Goal: Navigation & Orientation: Understand site structure

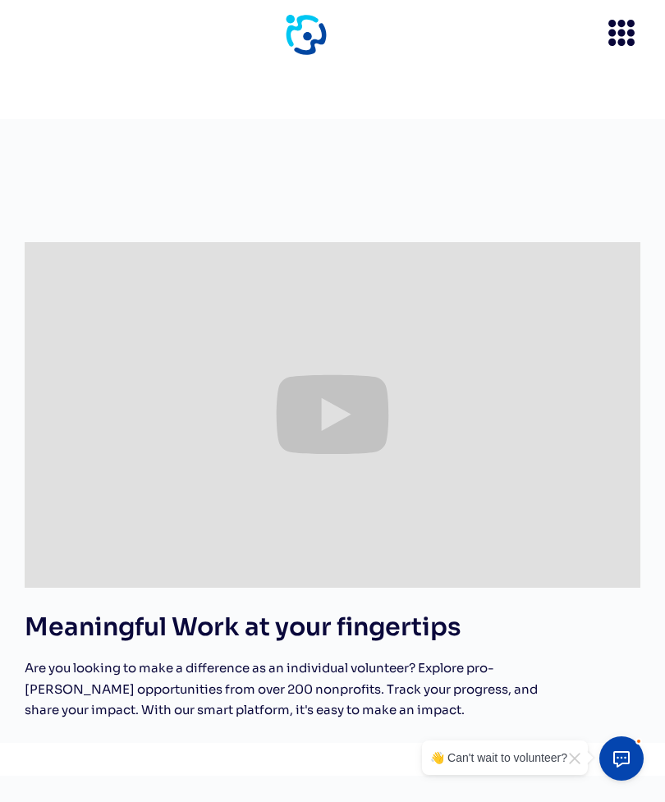
click at [616, 39] on icon "menu" at bounding box center [621, 33] width 38 height 38
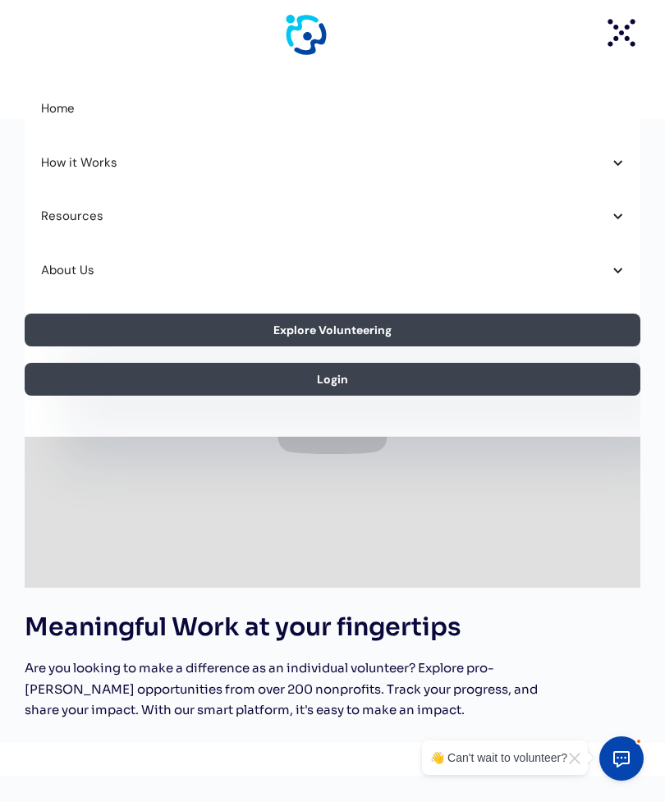
click at [63, 276] on div "About Us" at bounding box center [324, 270] width 566 height 21
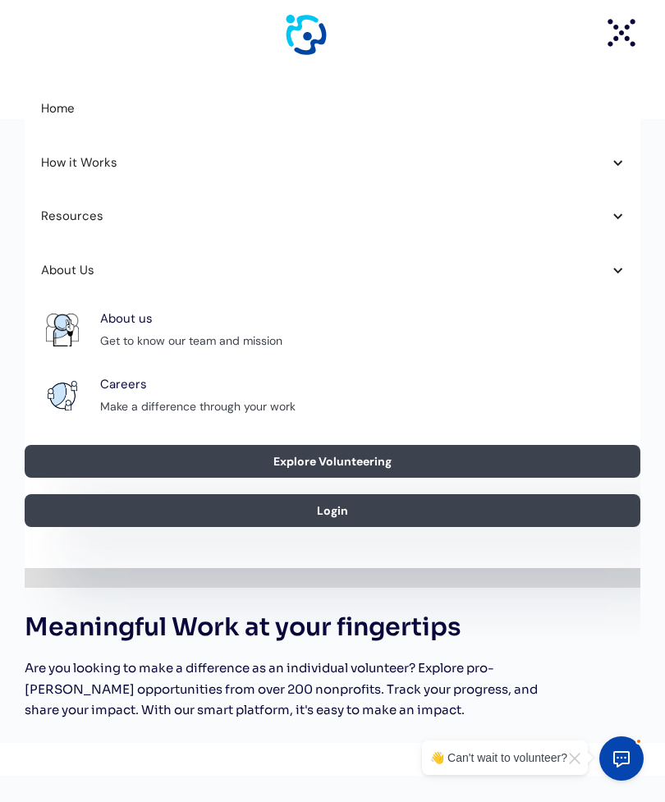
click at [129, 324] on div "About us" at bounding box center [126, 319] width 53 height 21
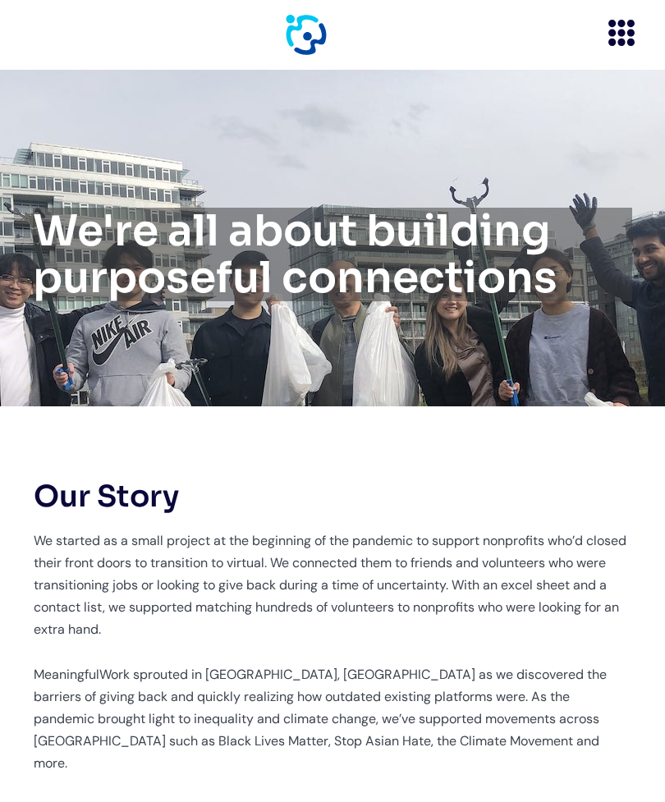
click at [608, 28] on icon "menu" at bounding box center [621, 33] width 38 height 38
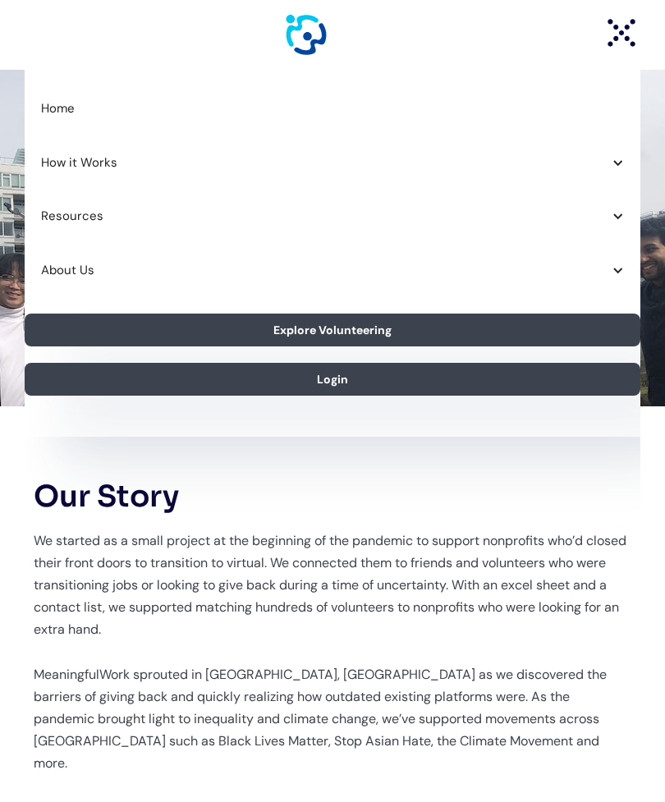
click at [53, 281] on div "About Us" at bounding box center [332, 271] width 615 height 54
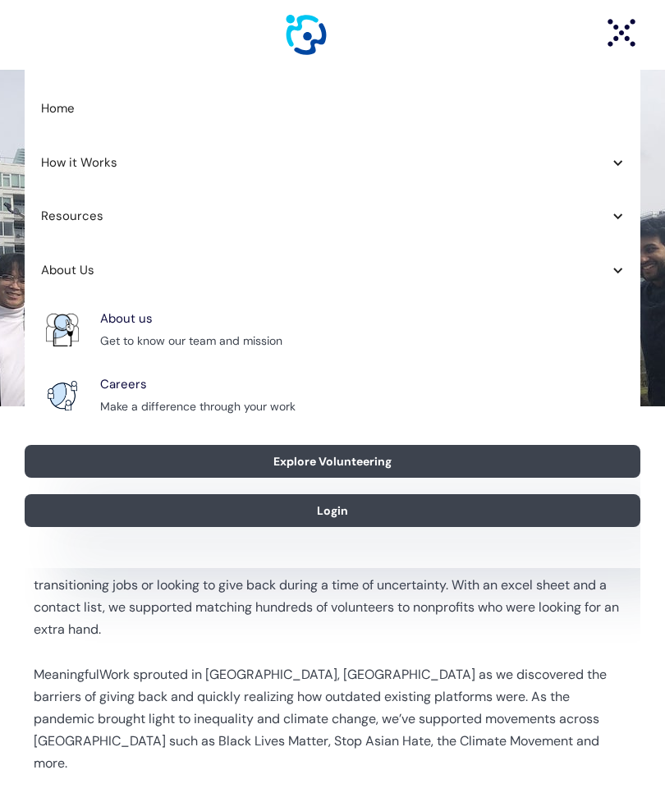
click at [41, 231] on div "Resources" at bounding box center [332, 217] width 615 height 54
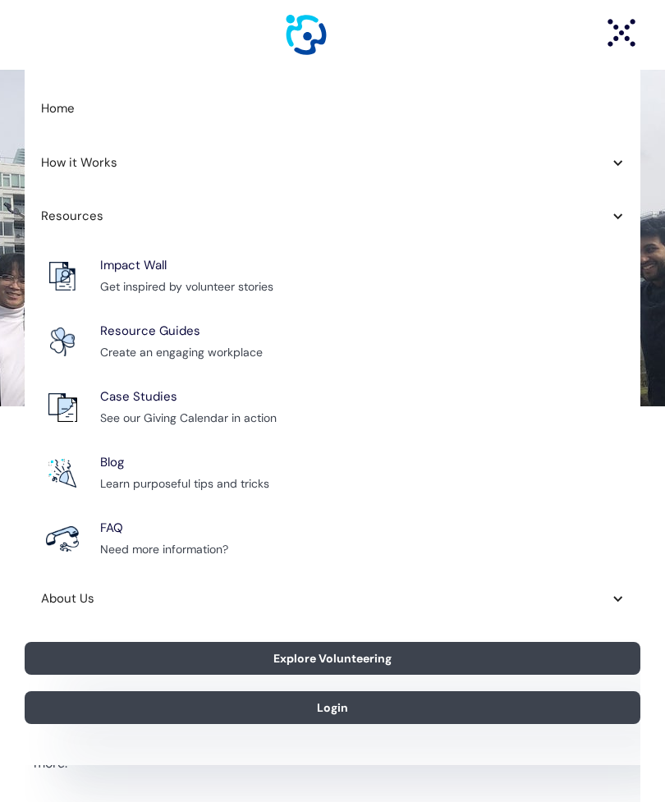
click at [53, 164] on div "How it Works" at bounding box center [324, 163] width 566 height 21
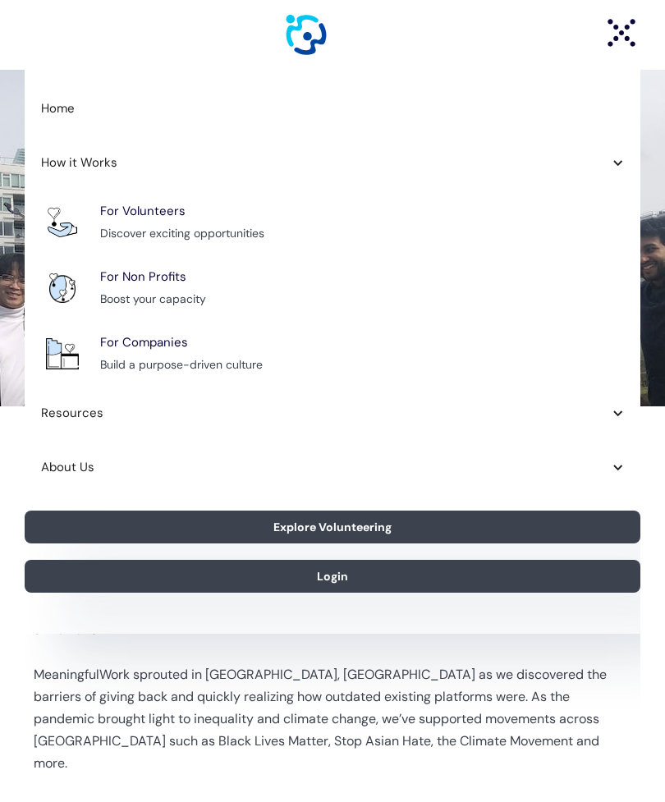
click at [51, 114] on link "Home" at bounding box center [332, 109] width 615 height 54
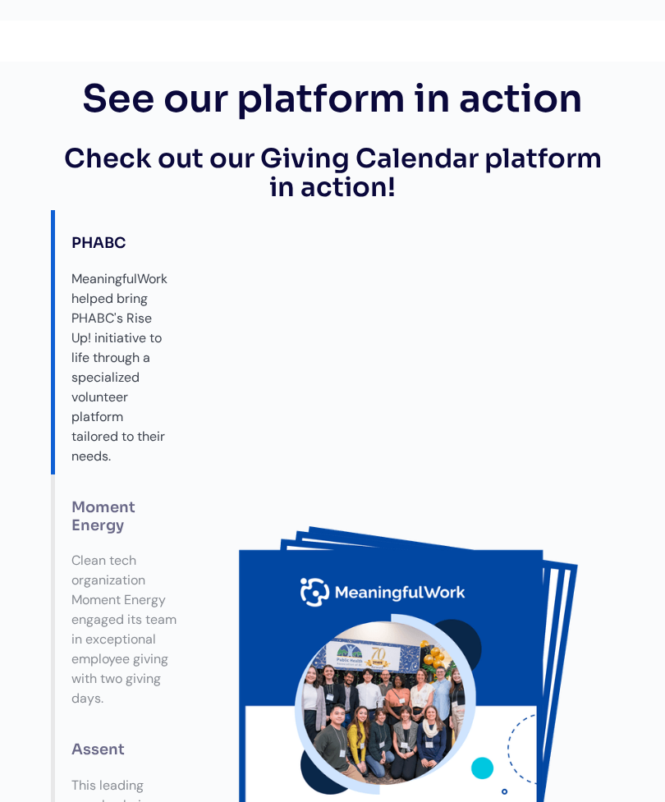
scroll to position [2577, 0]
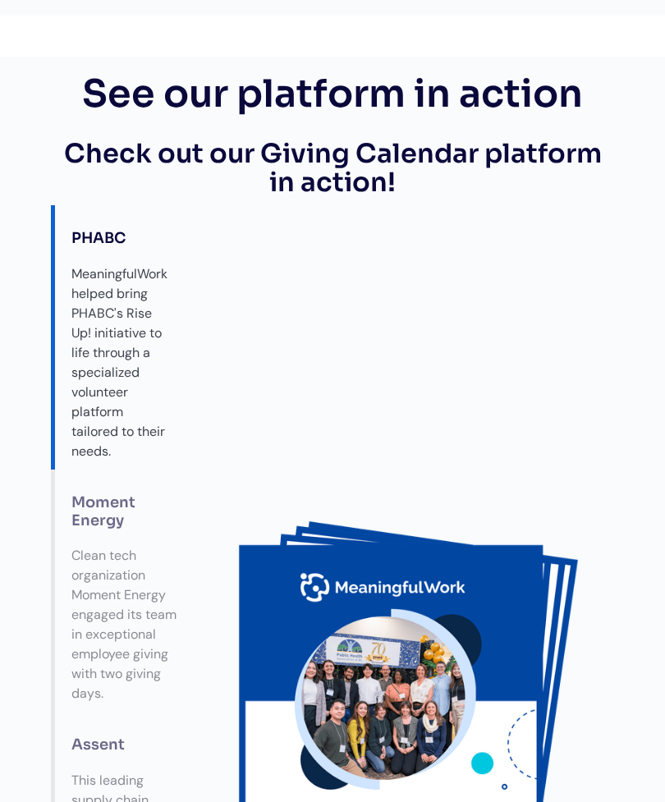
click at [95, 230] on div "PHABC" at bounding box center [119, 239] width 129 height 34
click at [94, 235] on div "PHABC" at bounding box center [119, 239] width 129 height 34
click at [138, 367] on div "MeaningfulWork helped bring PHABC's Rise Up! initiative to life through a speci…" at bounding box center [119, 362] width 129 height 213
click at [119, 450] on div "MeaningfulWork helped bring PHABC's Rise Up! initiative to life through a speci…" at bounding box center [119, 362] width 129 height 213
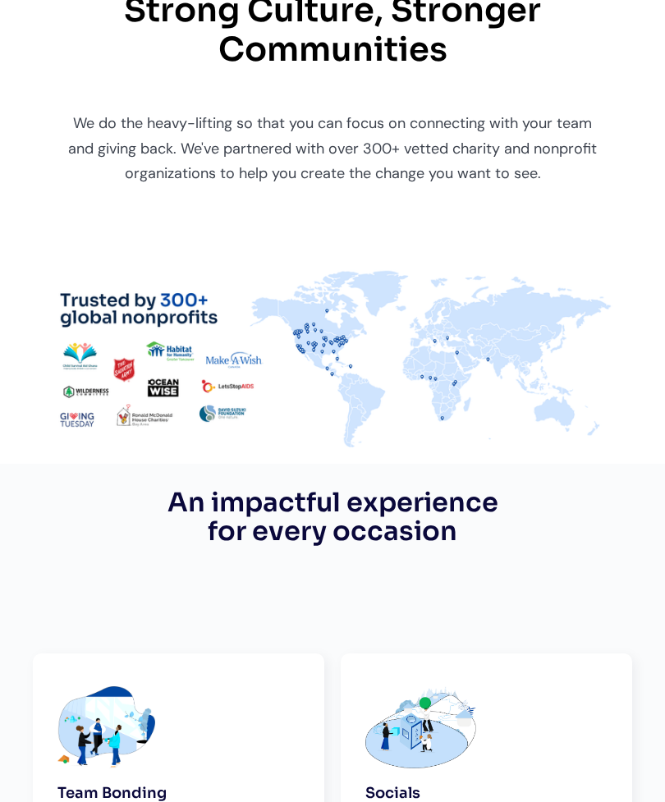
scroll to position [944, 0]
click at [459, 354] on img at bounding box center [332, 357] width 597 height 179
click at [296, 326] on img at bounding box center [332, 357] width 597 height 179
click at [206, 368] on img at bounding box center [332, 357] width 597 height 179
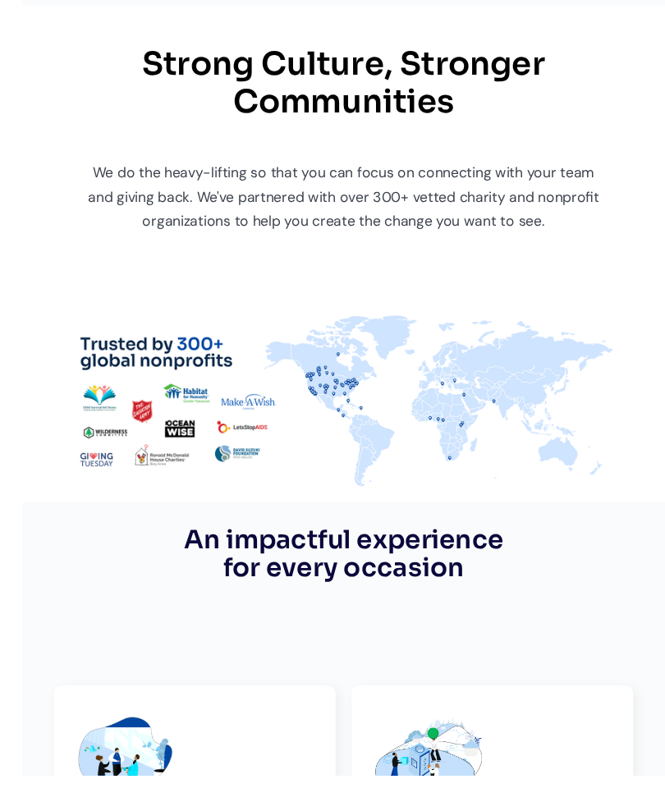
scroll to position [930, 0]
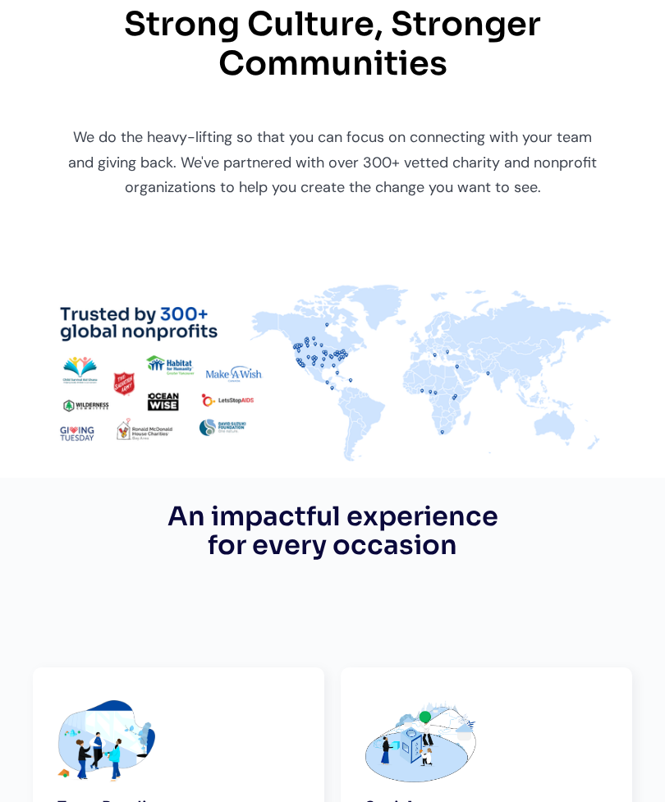
click at [191, 309] on img at bounding box center [332, 371] width 597 height 179
click at [181, 329] on img at bounding box center [332, 371] width 597 height 179
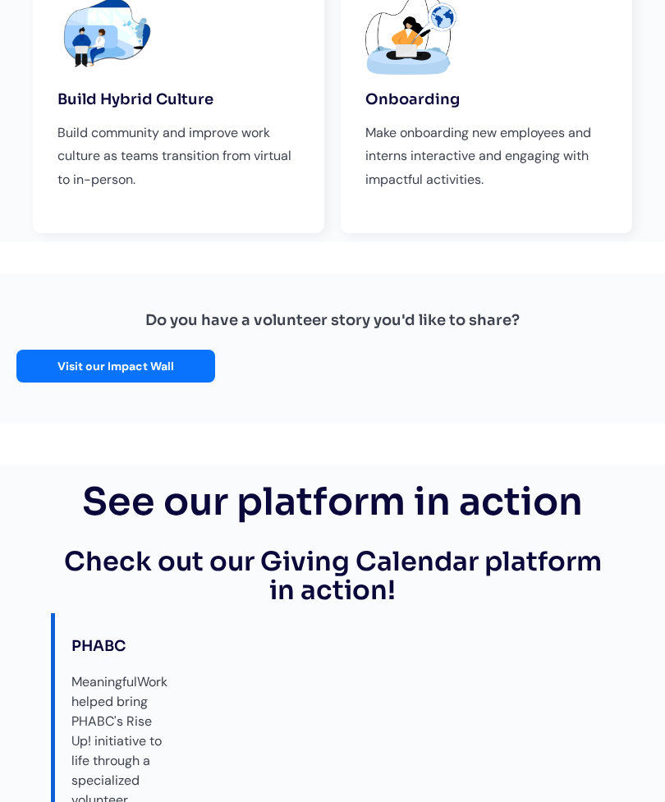
scroll to position [2257, 0]
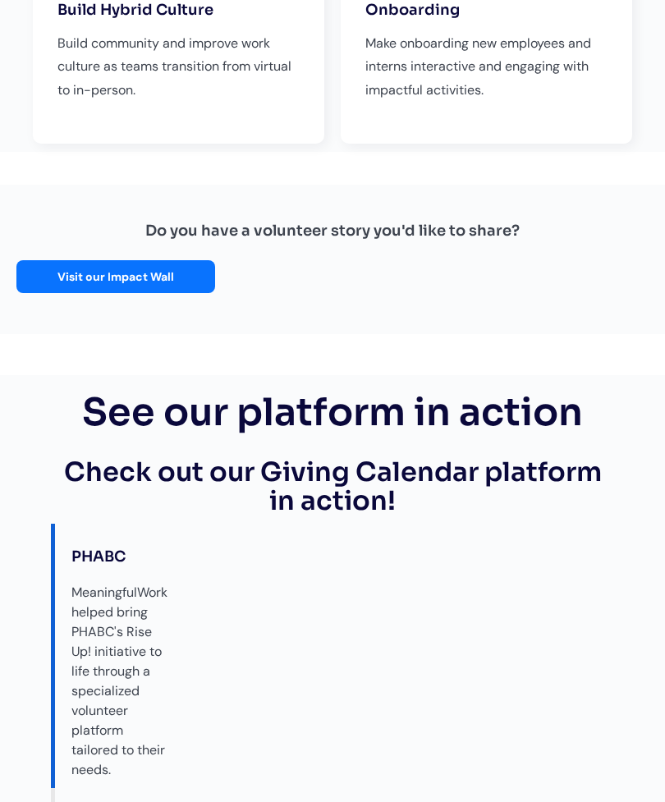
click at [33, 262] on link "Visit our Impact Wall" at bounding box center [115, 277] width 199 height 33
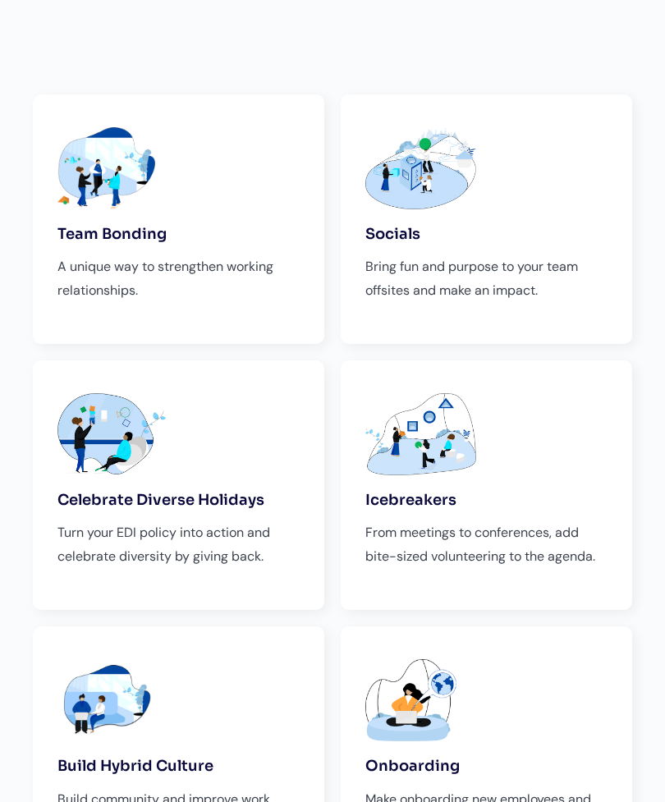
scroll to position [1502, 0]
click at [114, 507] on div "Celebrate Diverse Holidays Turn your EDI policy into action and celebrate diver…" at bounding box center [178, 485] width 291 height 249
click at [126, 492] on h4 "Celebrate Diverse Holidays" at bounding box center [160, 501] width 207 height 18
click at [109, 483] on div "Celebrate Diverse Holidays Turn your EDI policy into action and celebrate diver…" at bounding box center [178, 485] width 291 height 249
click at [96, 483] on div "Celebrate Diverse Holidays Turn your EDI policy into action and celebrate diver…" at bounding box center [178, 485] width 291 height 249
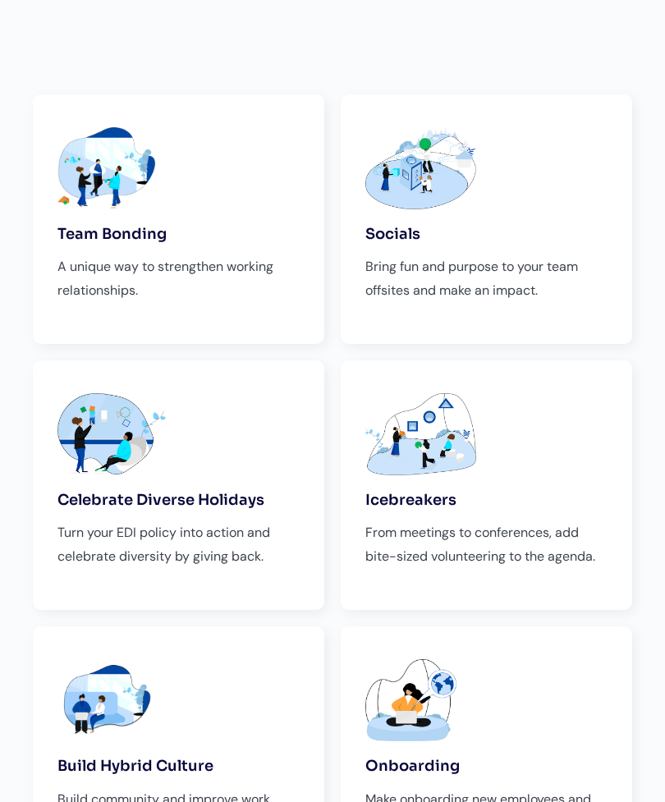
click at [119, 481] on div "Celebrate Diverse Holidays Turn your EDI policy into action and celebrate diver…" at bounding box center [178, 485] width 291 height 249
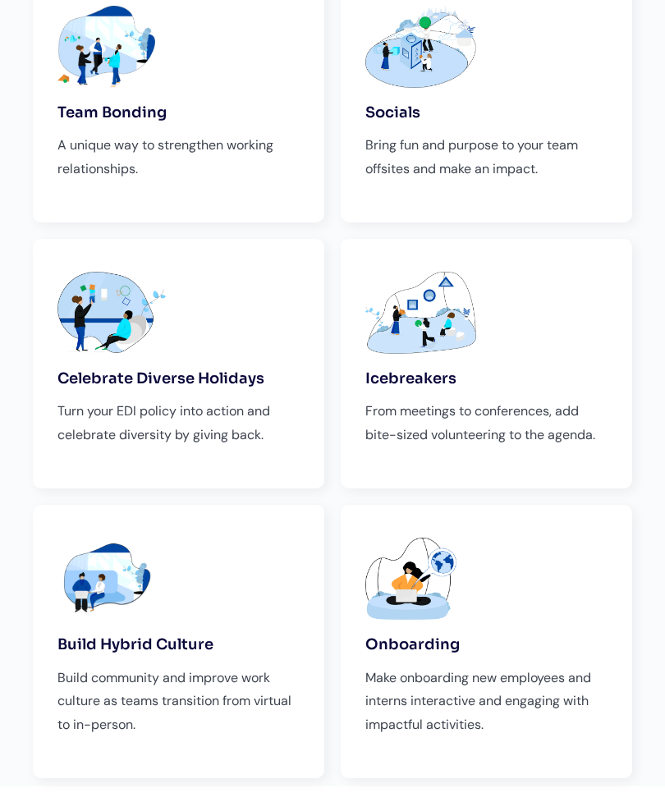
scroll to position [1623, 0]
click at [187, 318] on div "Celebrate Diverse Holidays Turn your EDI policy into action and celebrate diver…" at bounding box center [178, 364] width 291 height 249
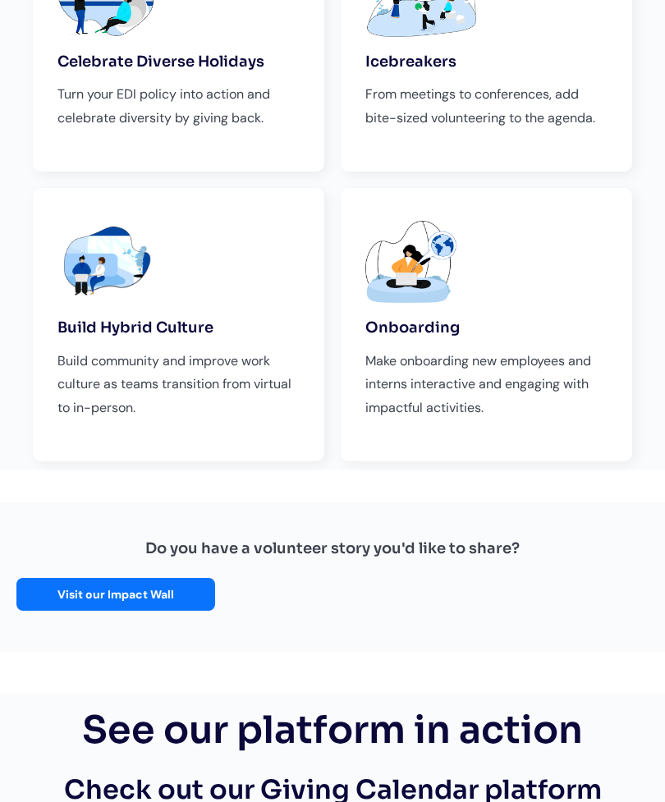
scroll to position [1628, 0]
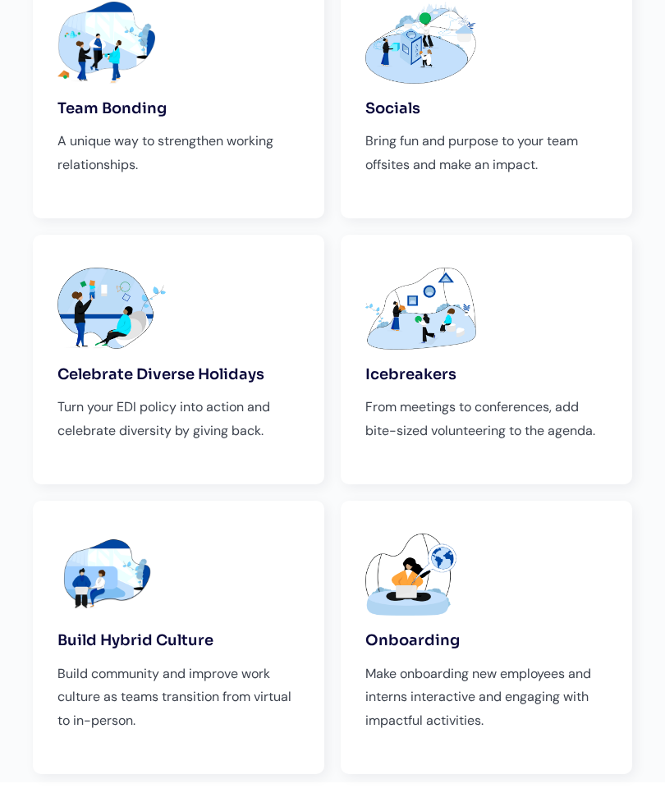
click at [97, 340] on img at bounding box center [111, 309] width 108 height 82
click at [97, 327] on img at bounding box center [111, 309] width 108 height 82
click at [111, 342] on img at bounding box center [111, 309] width 108 height 82
click at [117, 327] on img at bounding box center [111, 309] width 108 height 82
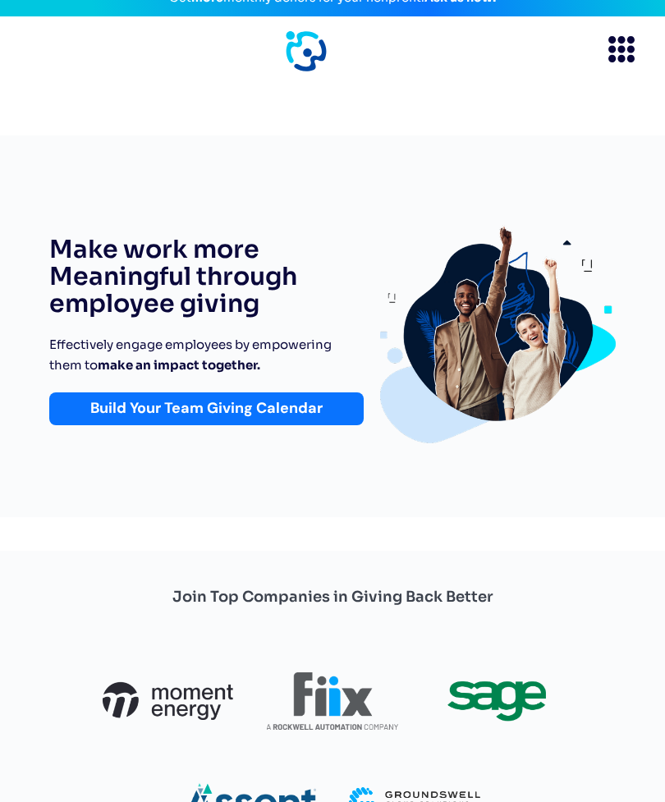
scroll to position [0, 0]
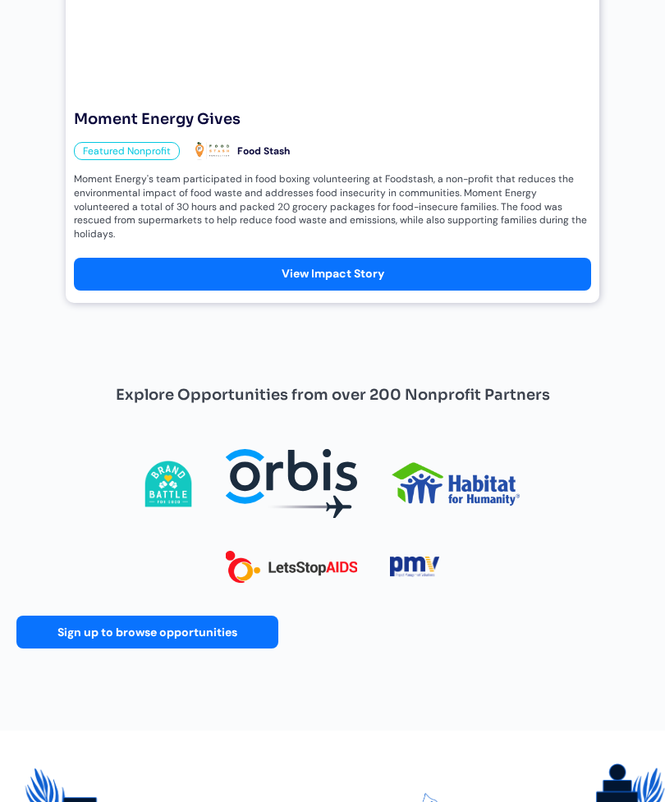
scroll to position [2502, 0]
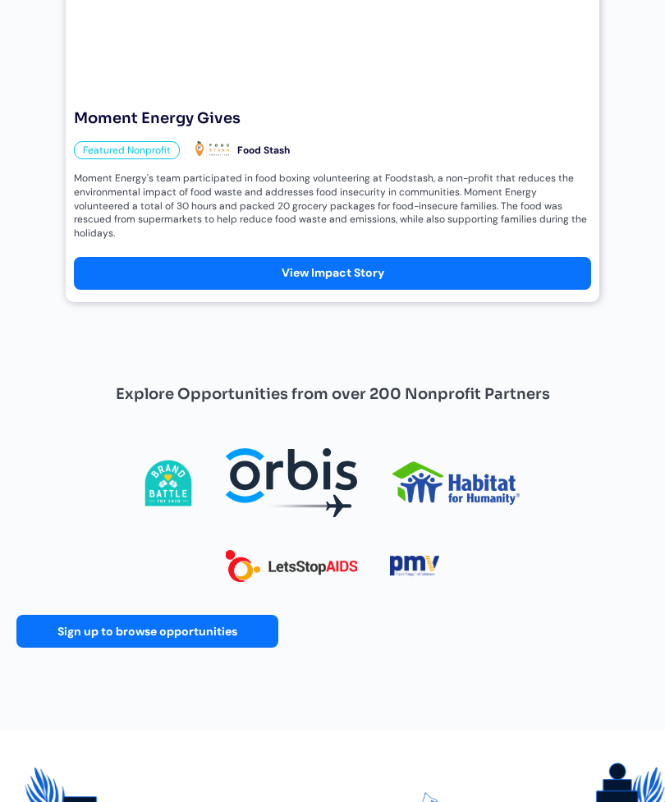
click at [337, 437] on img at bounding box center [291, 483] width 164 height 102
click at [462, 381] on div "Explore Opportunities from over 200 Nonprofit Partners" at bounding box center [333, 394] width 434 height 26
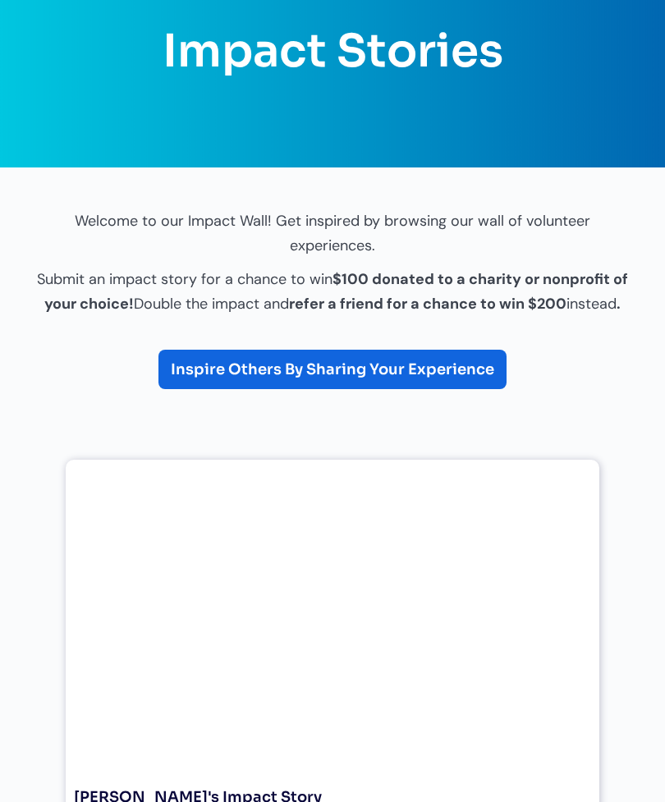
scroll to position [0, 0]
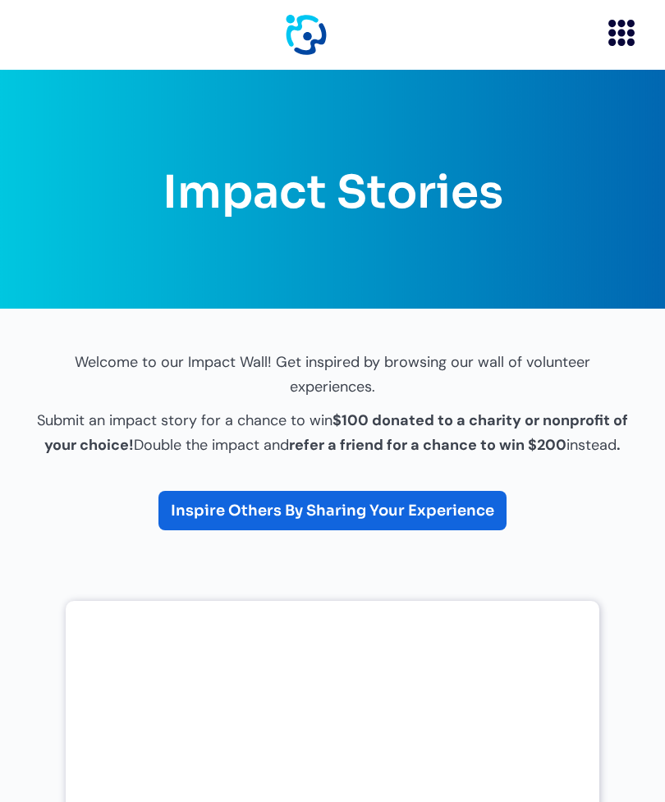
click at [624, 31] on icon "menu" at bounding box center [620, 33] width 7 height 7
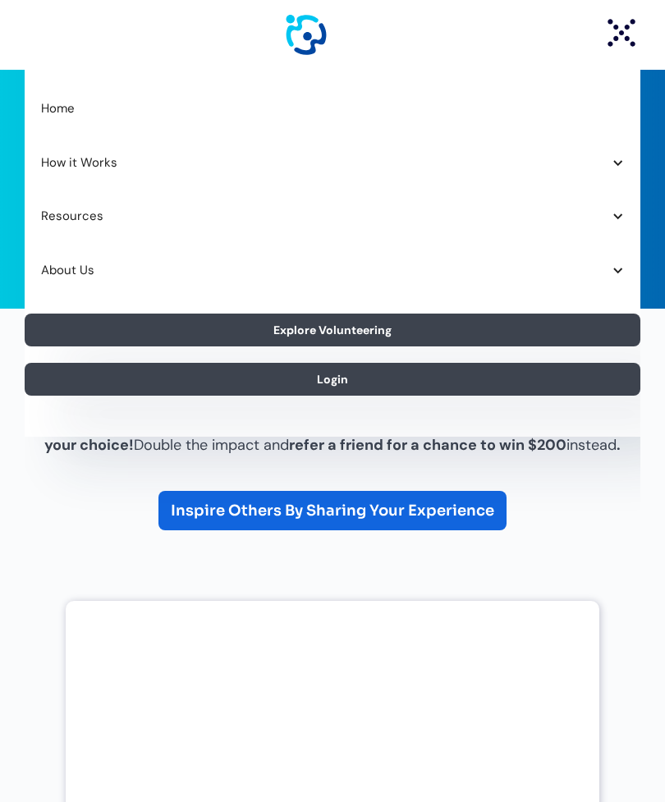
click at [623, 160] on div at bounding box center [617, 163] width 12 height 12
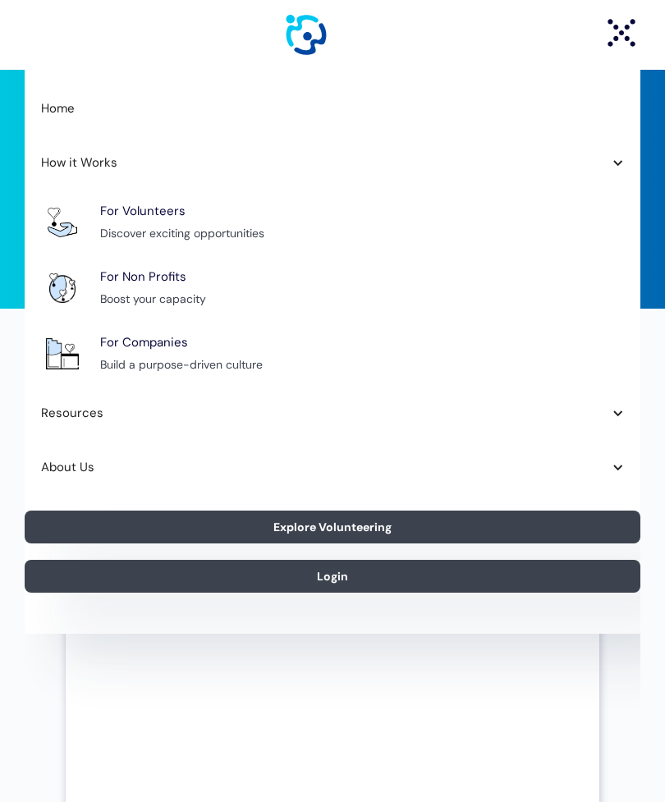
click at [183, 281] on div "For Non Profits" at bounding box center [143, 277] width 86 height 21
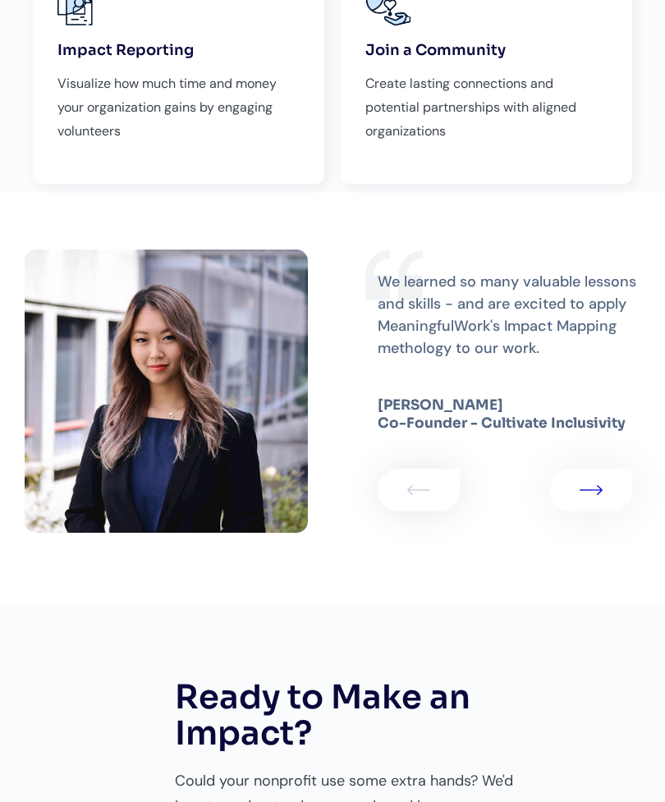
scroll to position [3693, 0]
click at [592, 485] on img "1 of 3" at bounding box center [591, 490] width 23 height 10
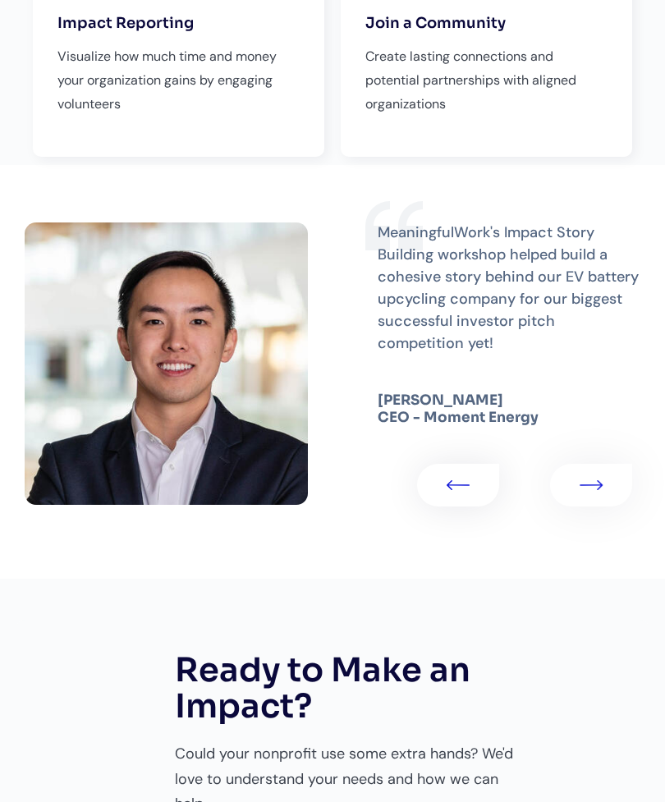
scroll to position [3720, 0]
click at [592, 480] on img "2 of 3" at bounding box center [590, 485] width 23 height 10
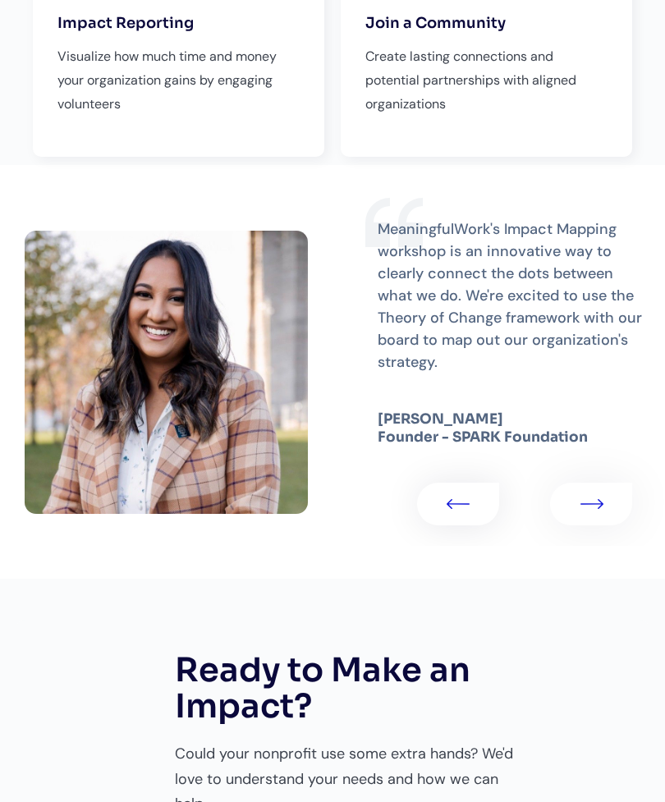
click at [595, 482] on link "3 of 3" at bounding box center [591, 503] width 82 height 43
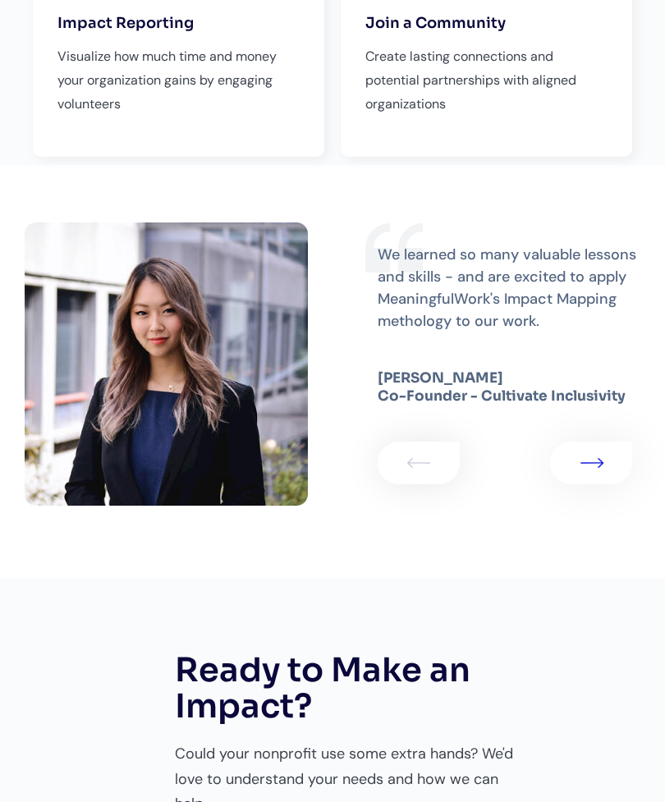
click at [599, 458] on img "1 of 3" at bounding box center [591, 463] width 23 height 10
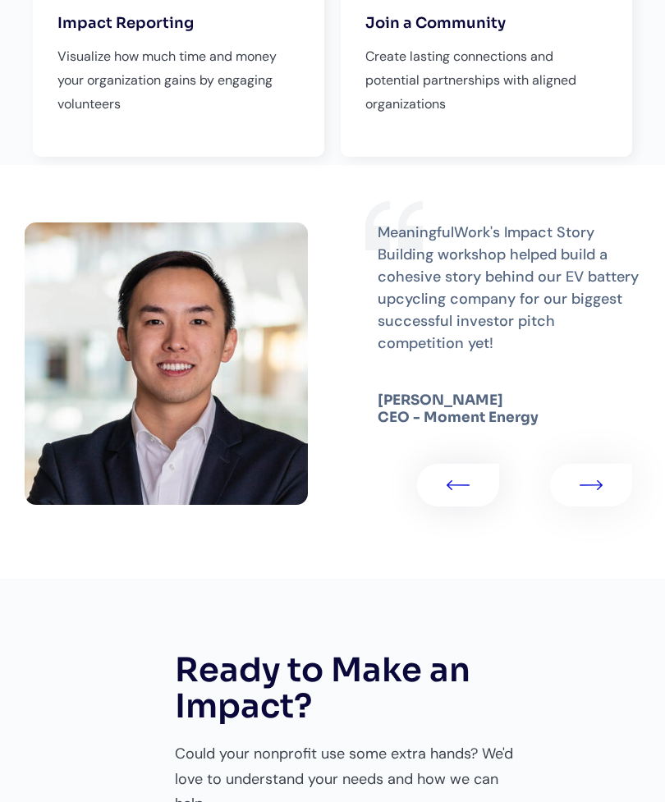
click at [597, 464] on link "2 of 3" at bounding box center [591, 485] width 82 height 43
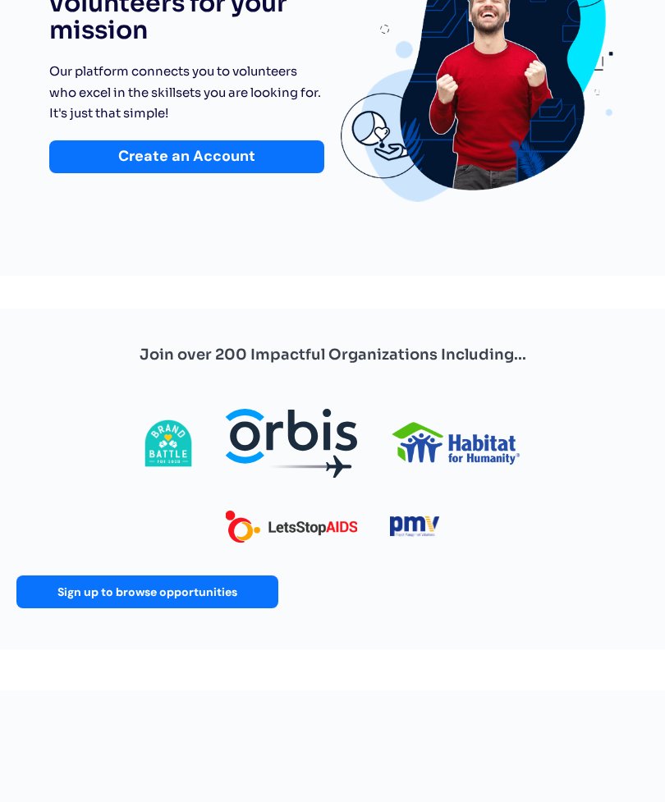
scroll to position [0, 0]
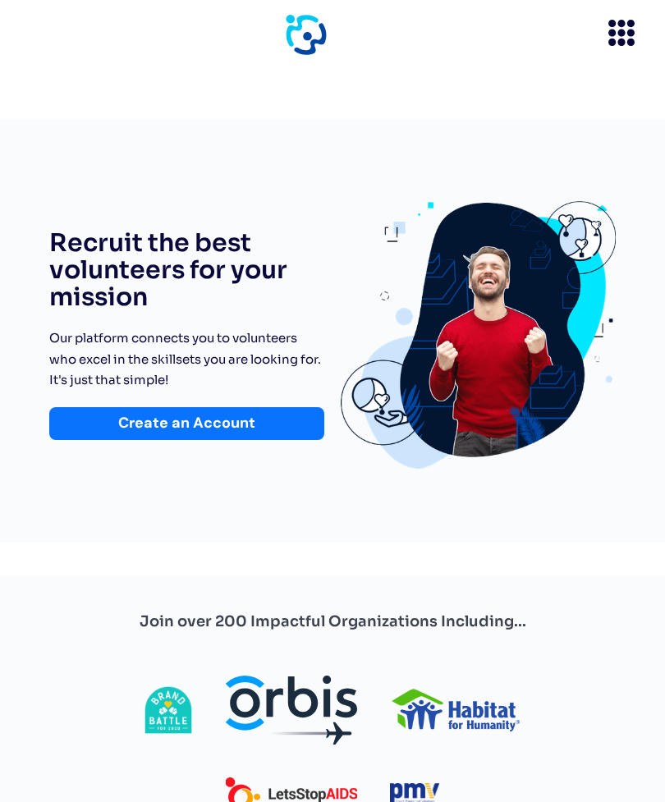
click at [614, 38] on icon "menu" at bounding box center [621, 33] width 38 height 38
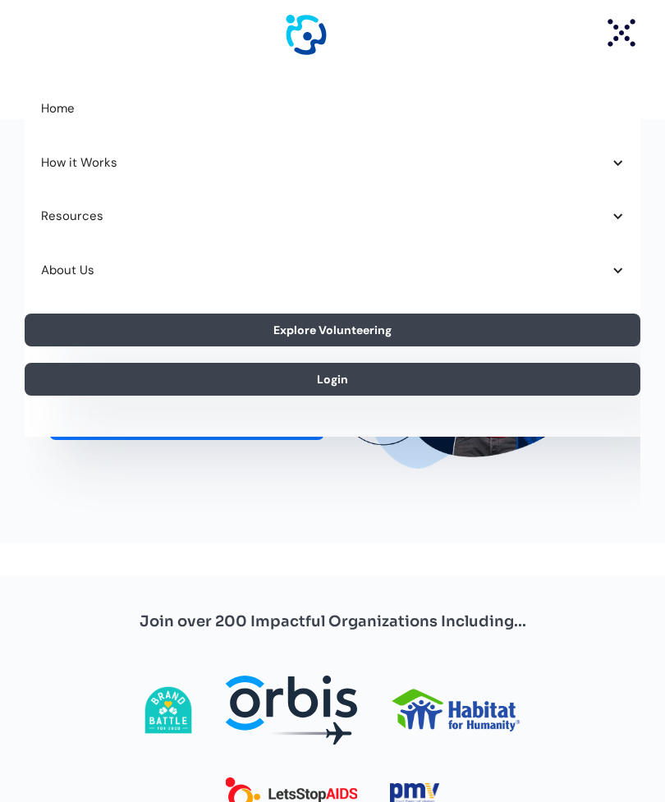
click at [619, 176] on div "How it Works" at bounding box center [332, 163] width 615 height 54
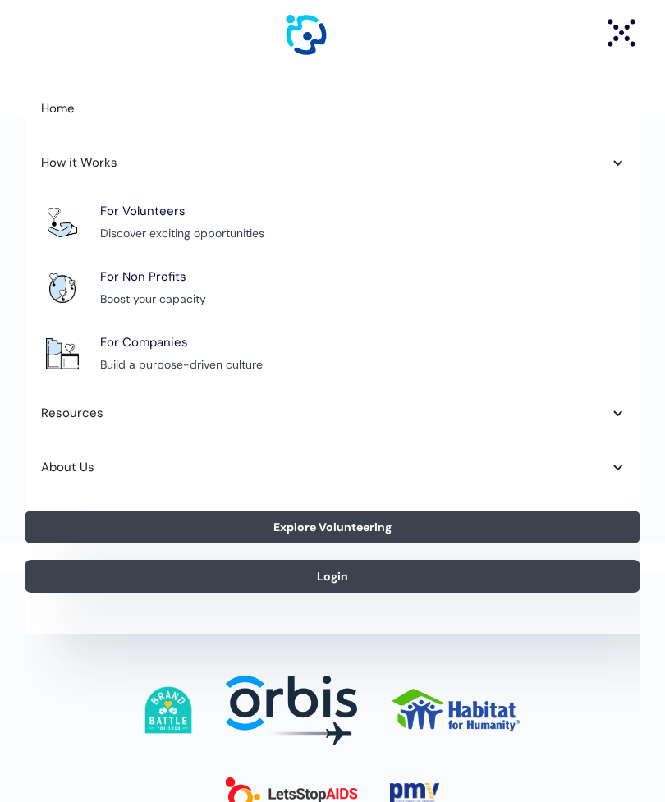
click at [226, 343] on div "For Companies Build a purpose-driven culture" at bounding box center [362, 353] width 524 height 42
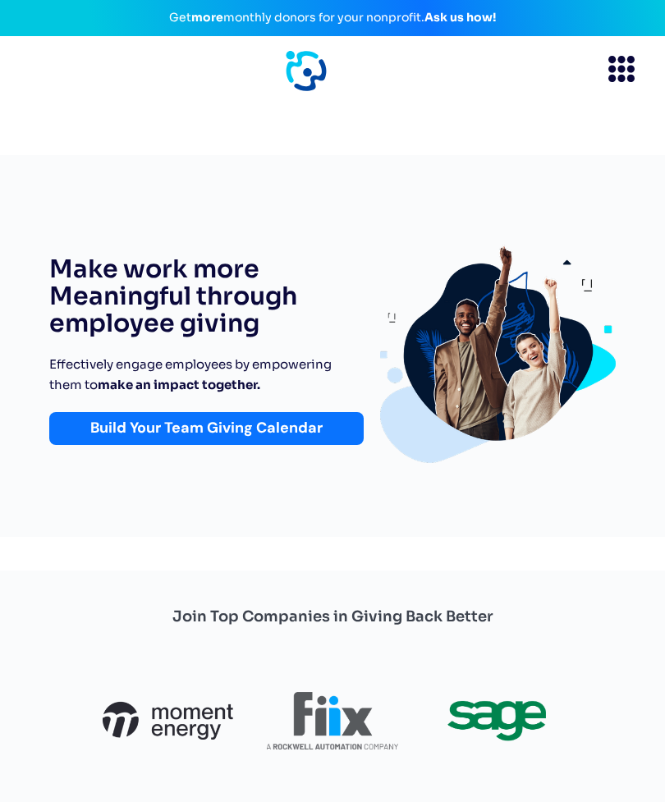
click at [617, 70] on icon "menu" at bounding box center [621, 69] width 38 height 38
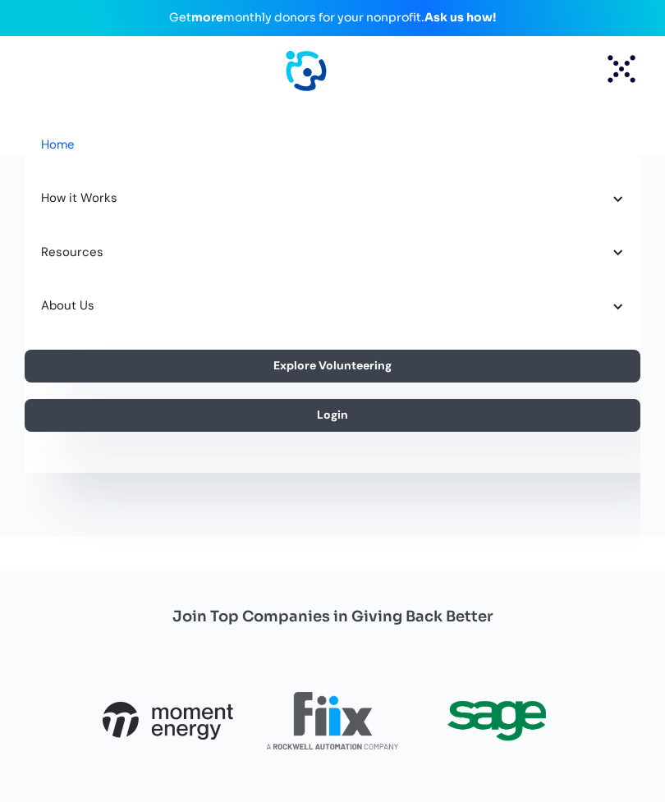
click at [602, 305] on div "About Us" at bounding box center [324, 305] width 566 height 21
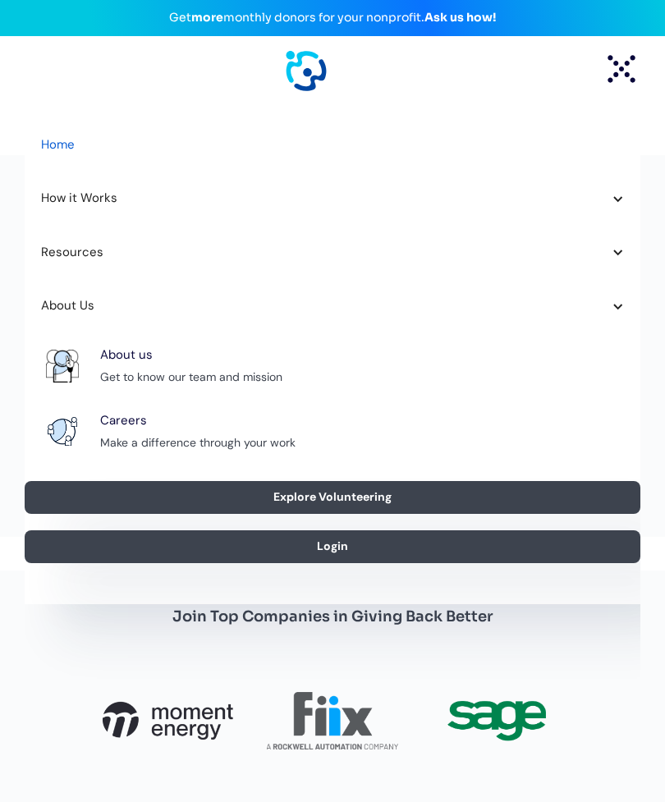
click at [161, 313] on div "About Us" at bounding box center [324, 305] width 566 height 21
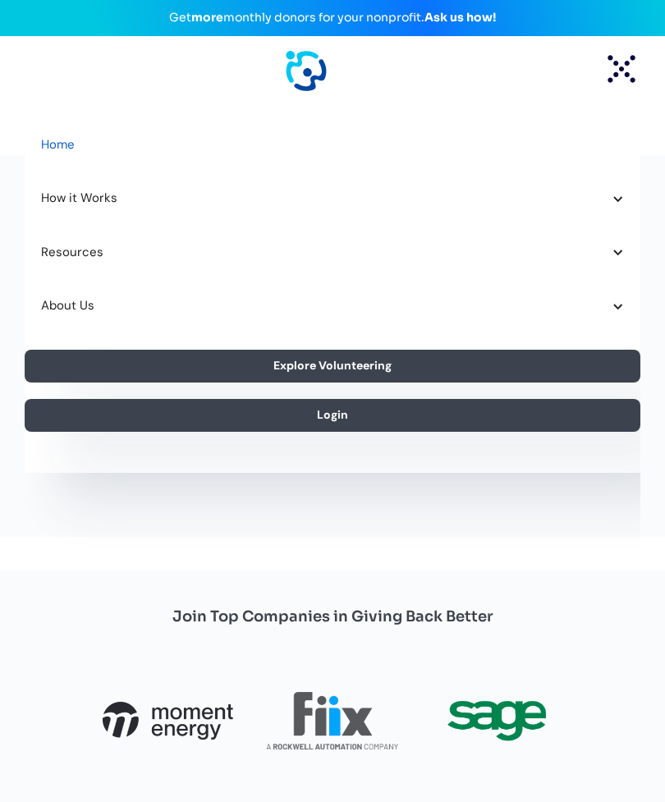
click at [359, 301] on div "About Us" at bounding box center [324, 305] width 566 height 21
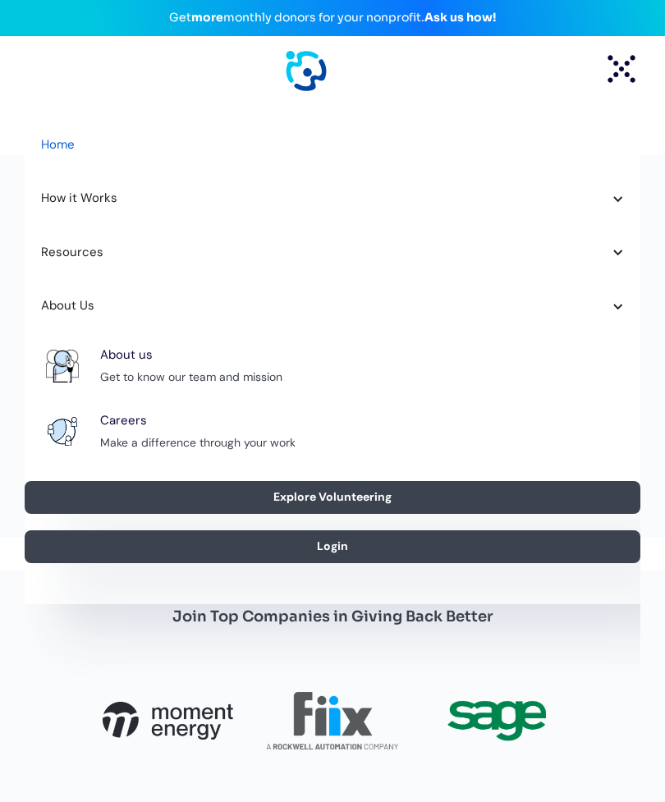
click at [610, 258] on div "Resources" at bounding box center [332, 253] width 615 height 54
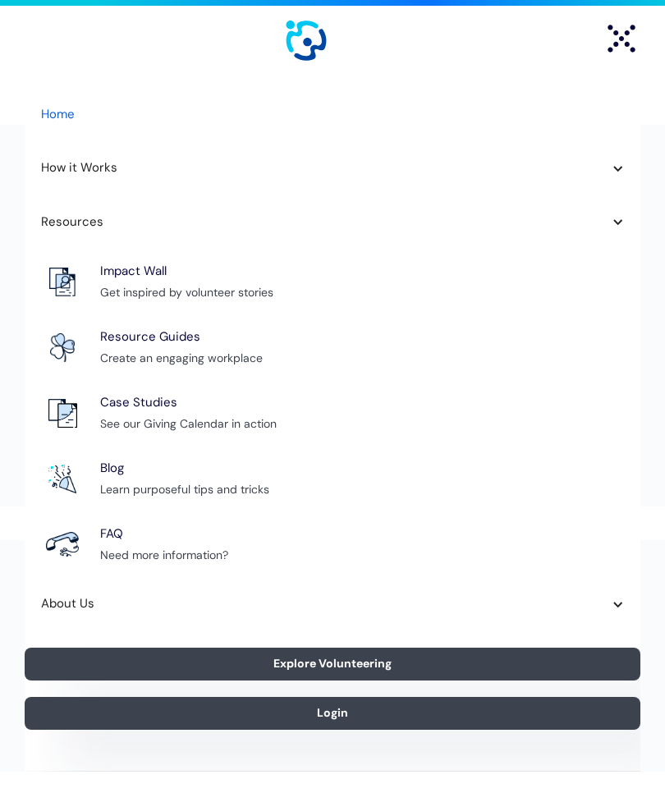
scroll to position [30, 0]
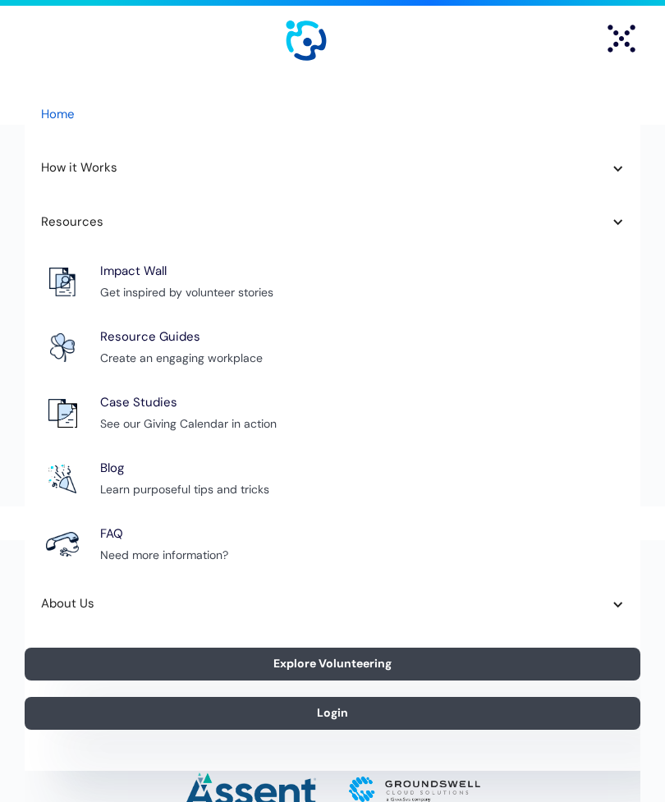
click at [254, 350] on div "Create an engaging workplace" at bounding box center [181, 359] width 162 height 20
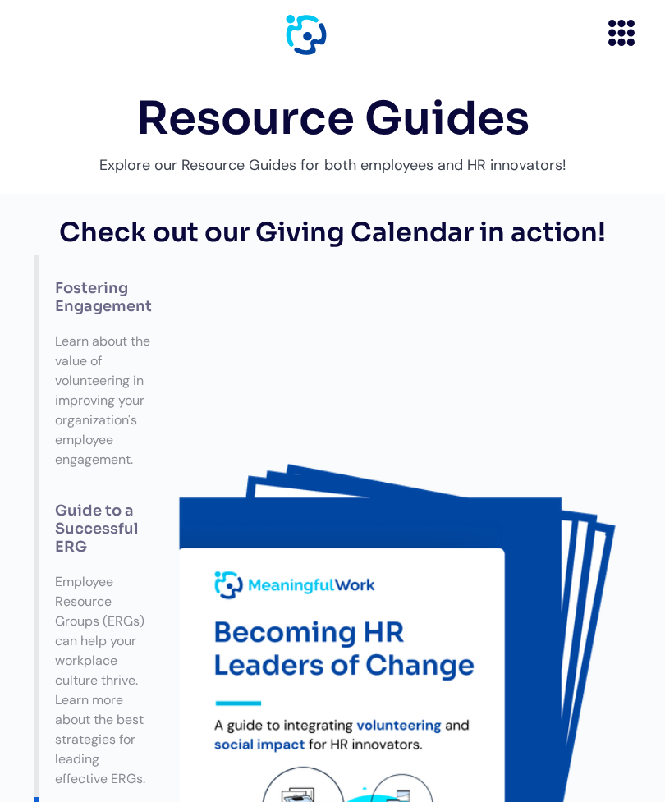
click at [615, 44] on icon "menu" at bounding box center [621, 33] width 38 height 38
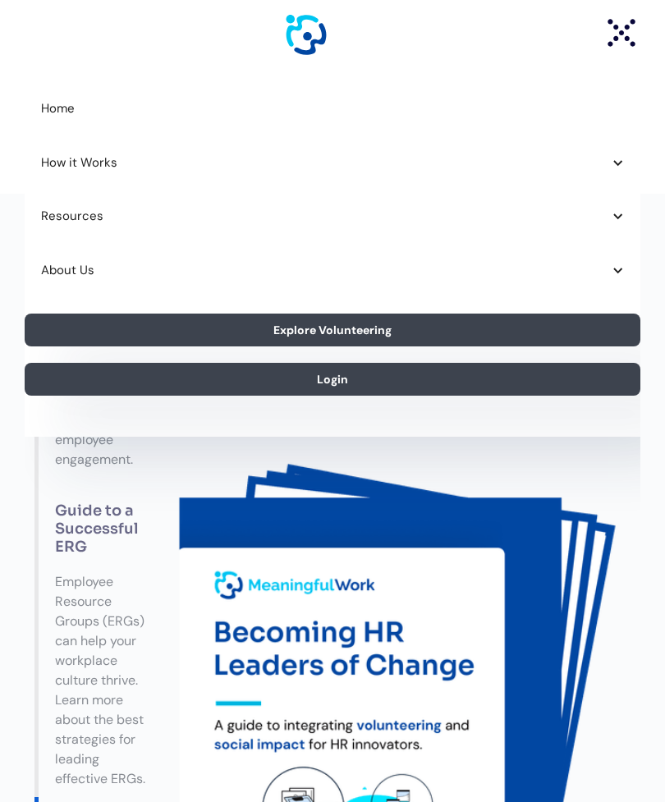
click at [611, 162] on div at bounding box center [617, 163] width 12 height 12
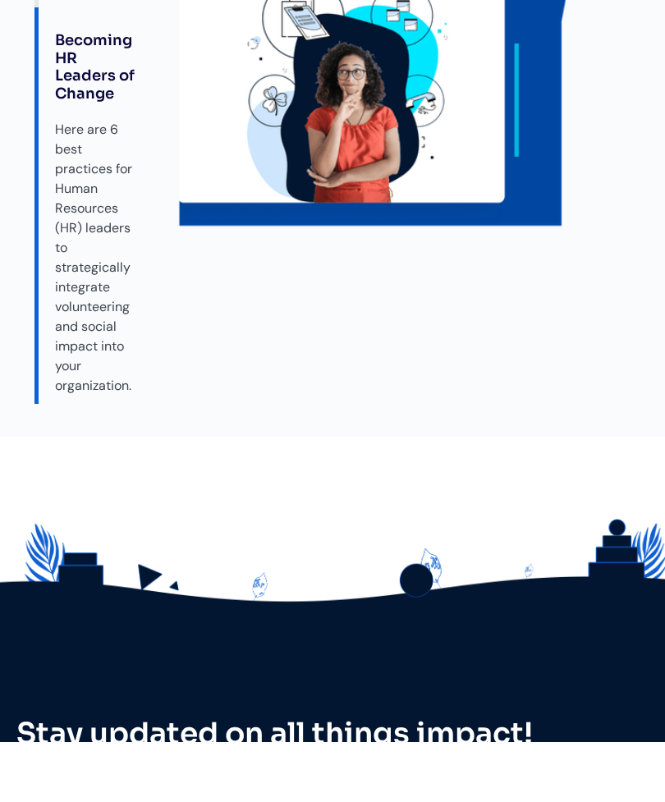
scroll to position [1099, 0]
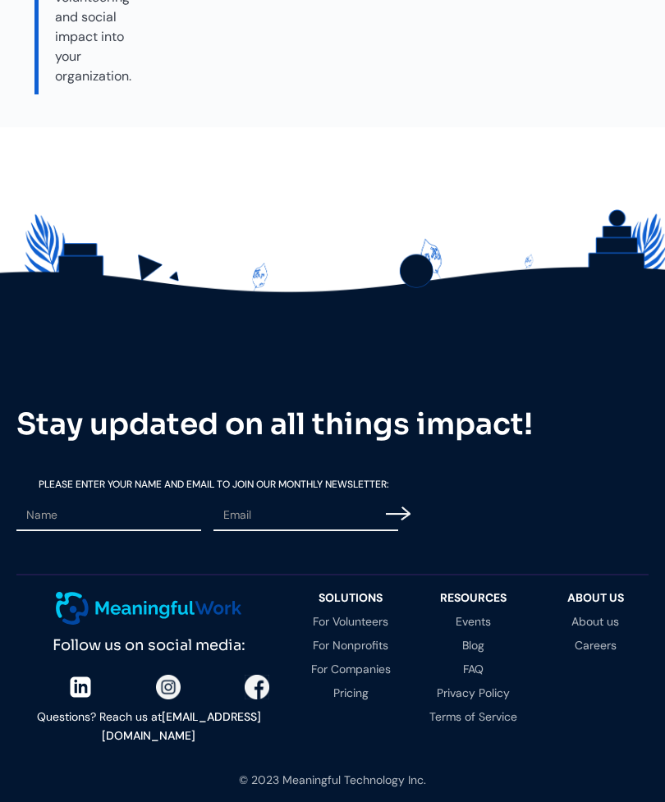
click at [321, 663] on link "For Companies" at bounding box center [351, 668] width 106 height 11
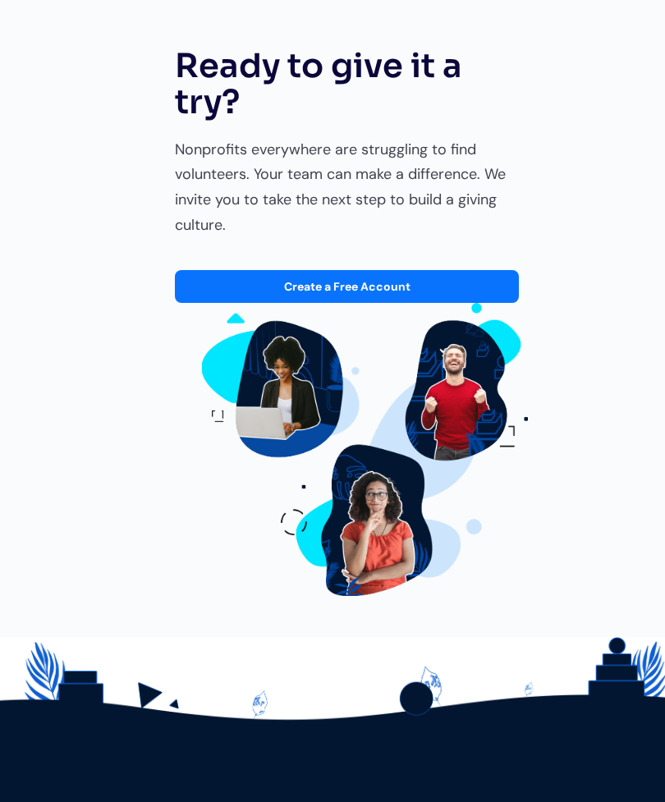
scroll to position [4738, 0]
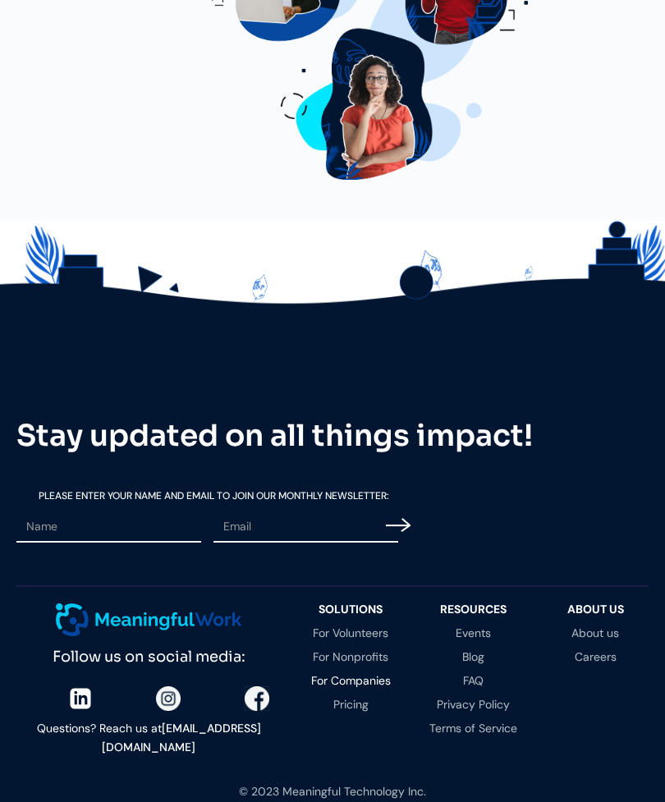
click at [322, 651] on link "For Nonprofits" at bounding box center [351, 656] width 106 height 11
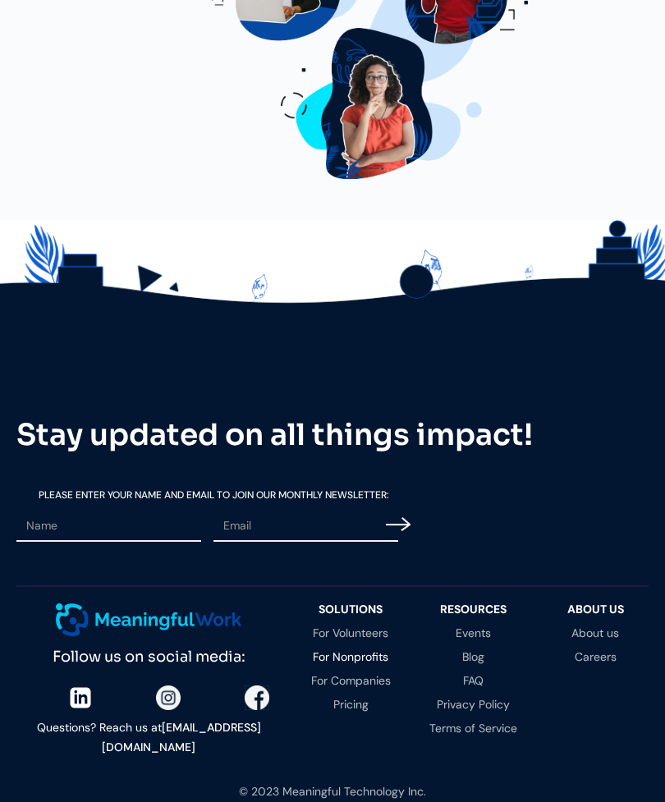
scroll to position [4720, 0]
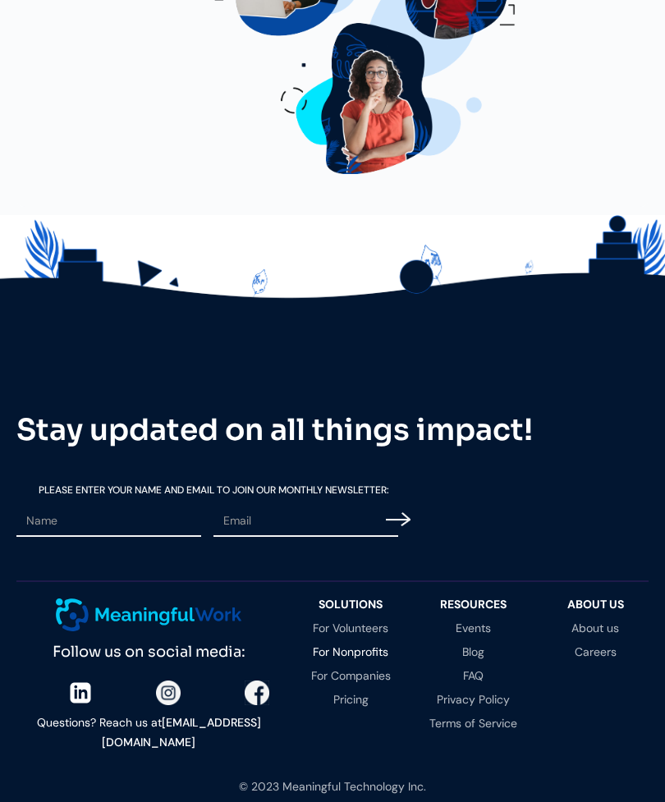
click at [320, 622] on link "For Volunteers" at bounding box center [351, 627] width 106 height 11
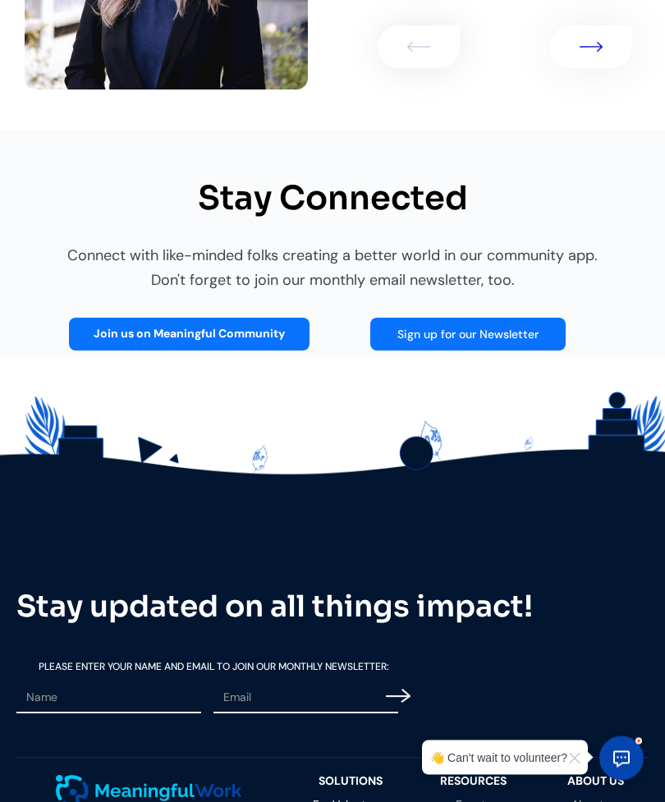
scroll to position [3357, 0]
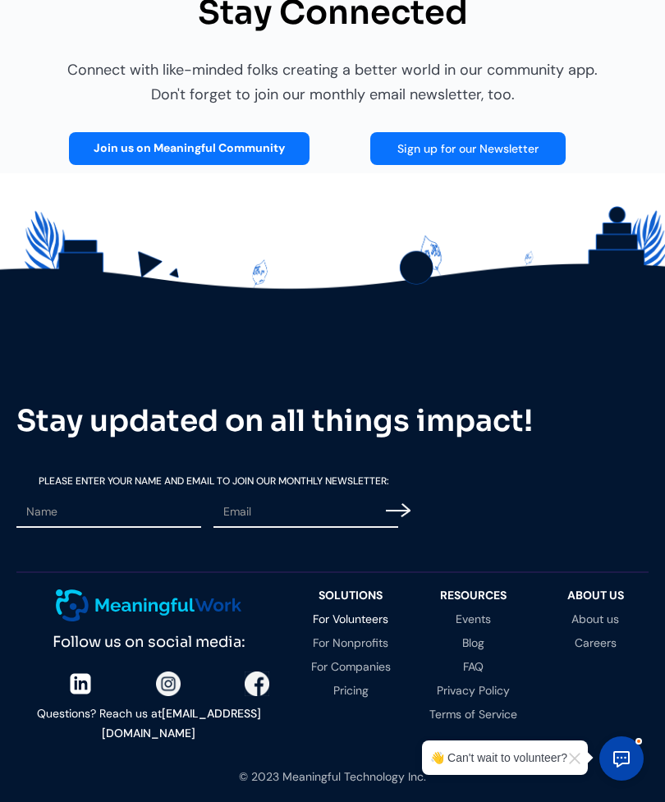
click at [327, 618] on link "For Volunteers" at bounding box center [351, 618] width 106 height 11
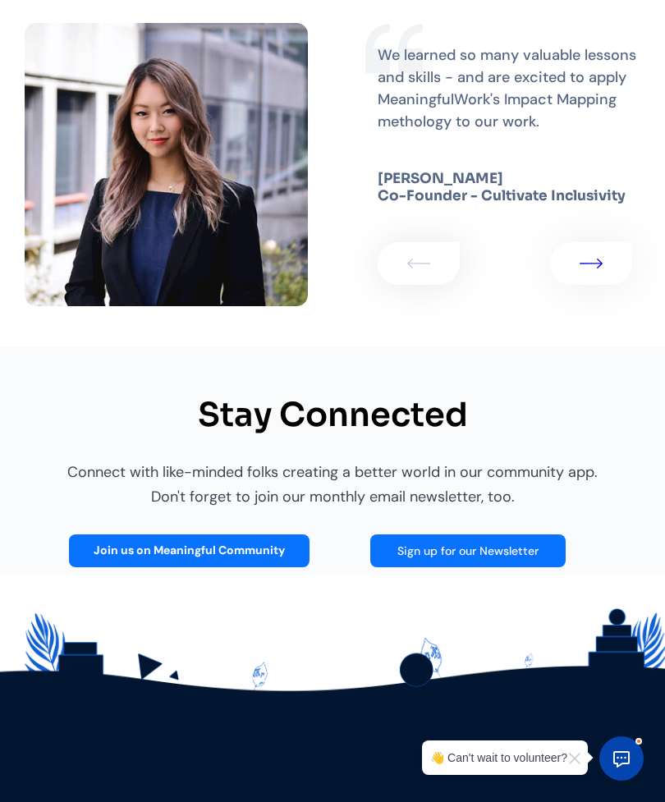
scroll to position [3357, 0]
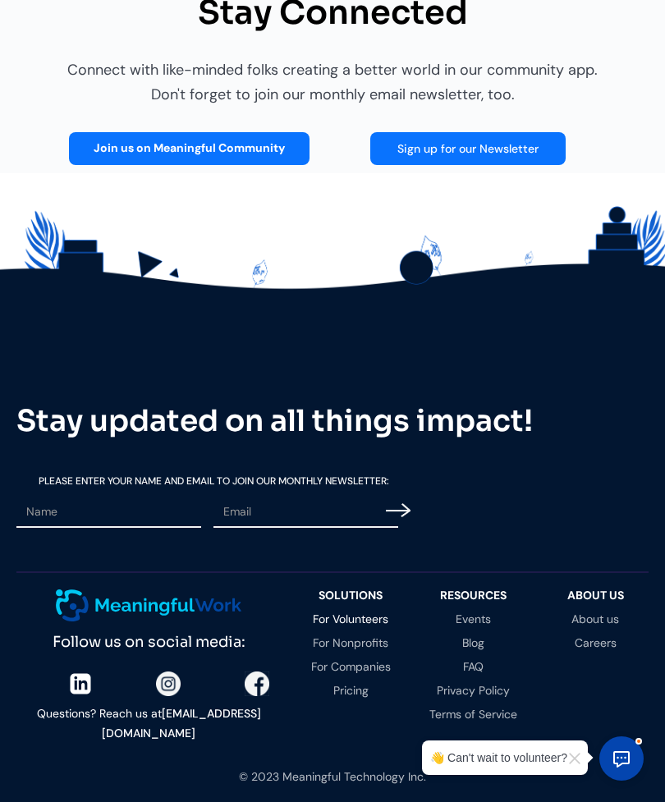
click at [369, 643] on link "For Nonprofits" at bounding box center [351, 642] width 106 height 11
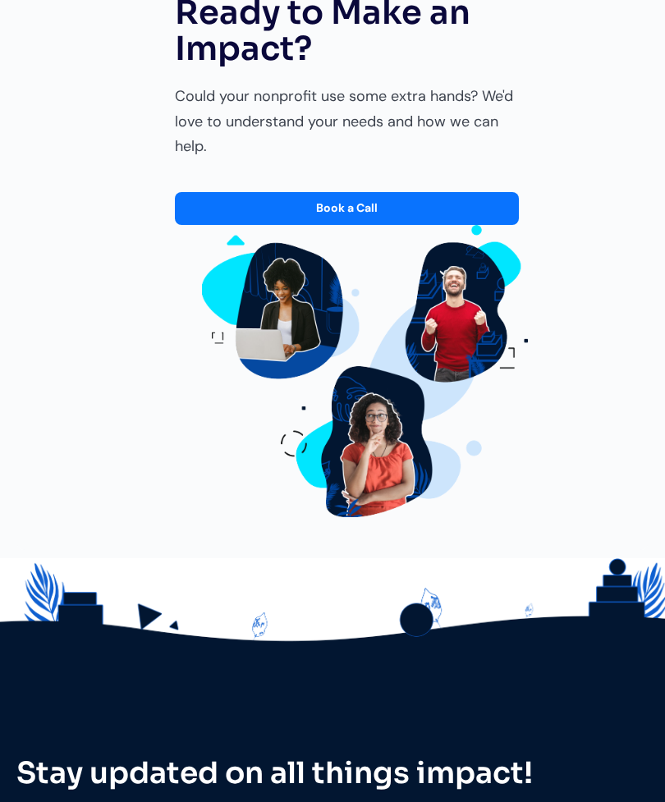
scroll to position [4720, 0]
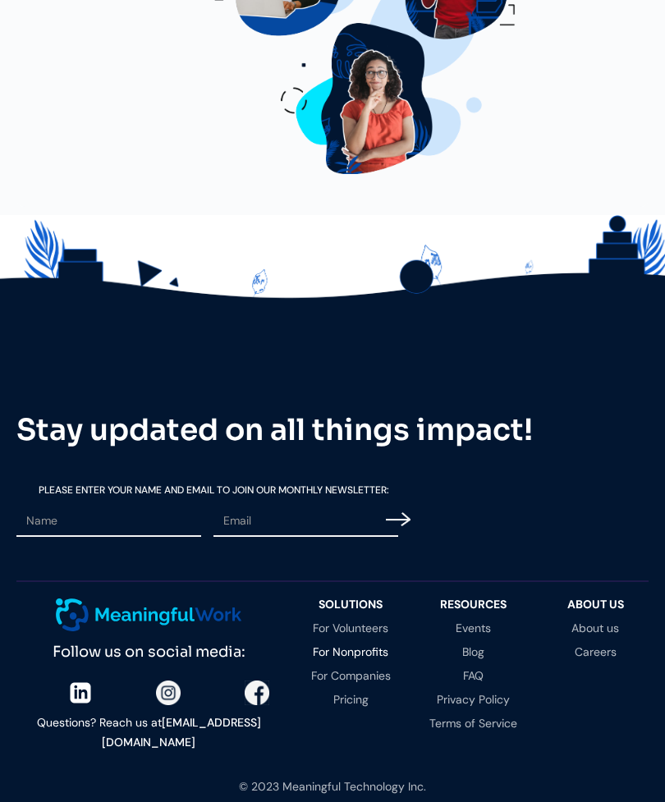
click at [369, 693] on link "Pricing" at bounding box center [351, 698] width 106 height 11
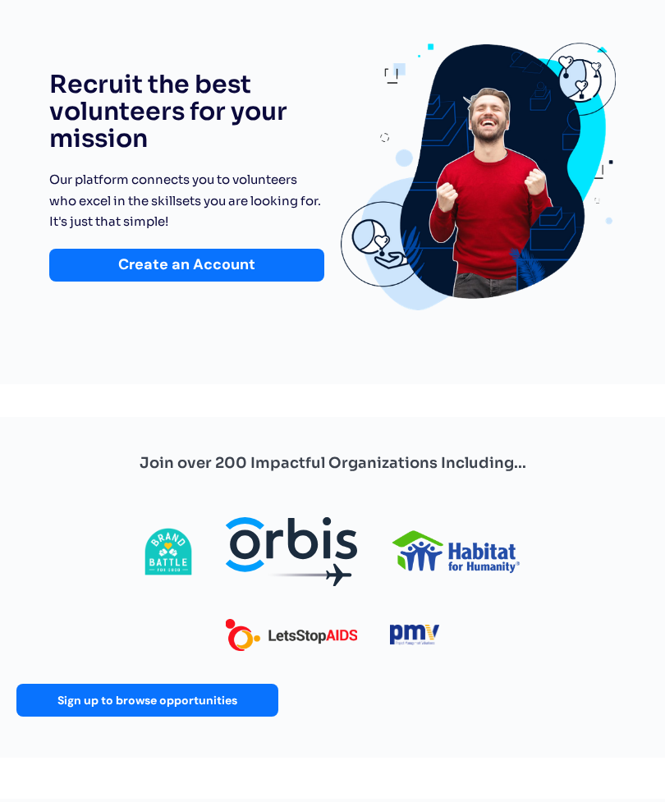
scroll to position [0, 0]
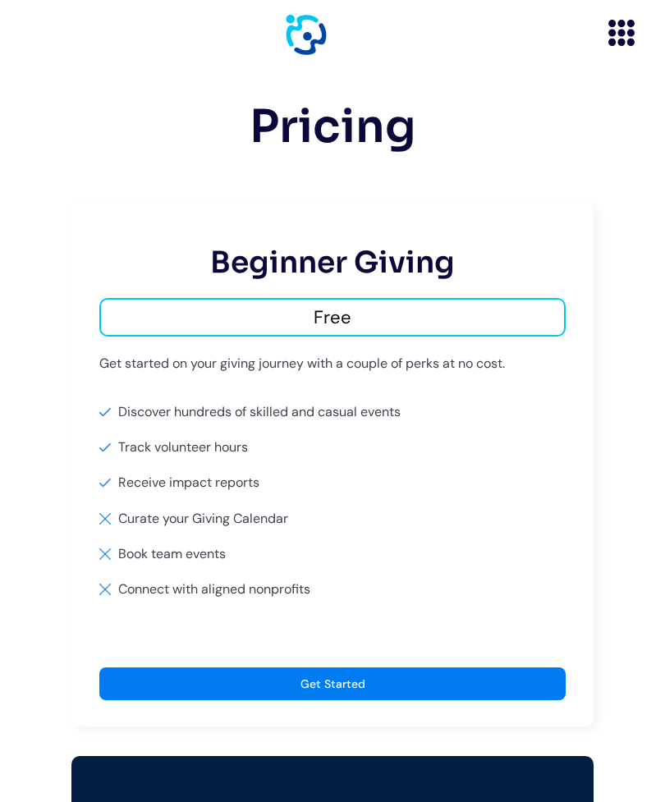
click at [71, 418] on div "Beginner Giving Free Get started on your giving journey with a couple of perks …" at bounding box center [332, 464] width 522 height 525
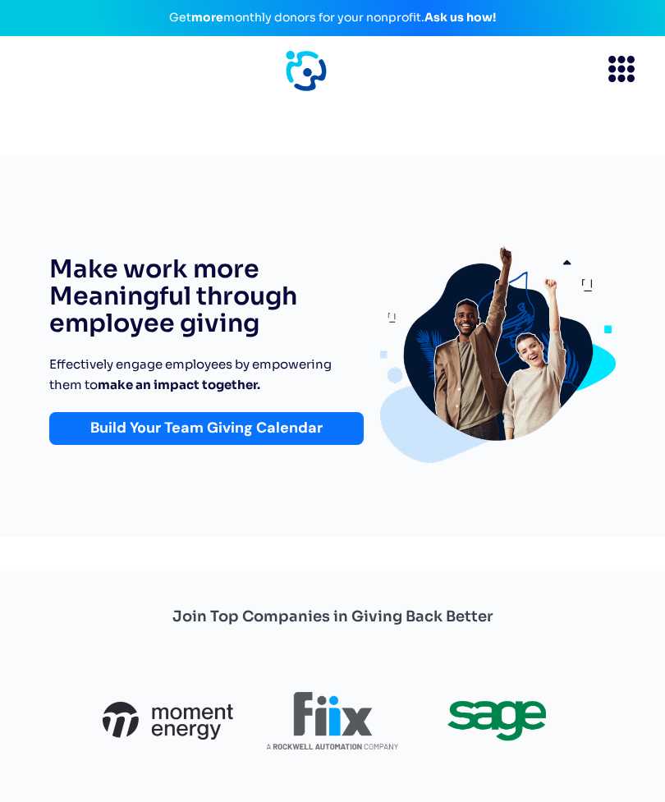
click at [627, 72] on icon "menu" at bounding box center [621, 69] width 38 height 38
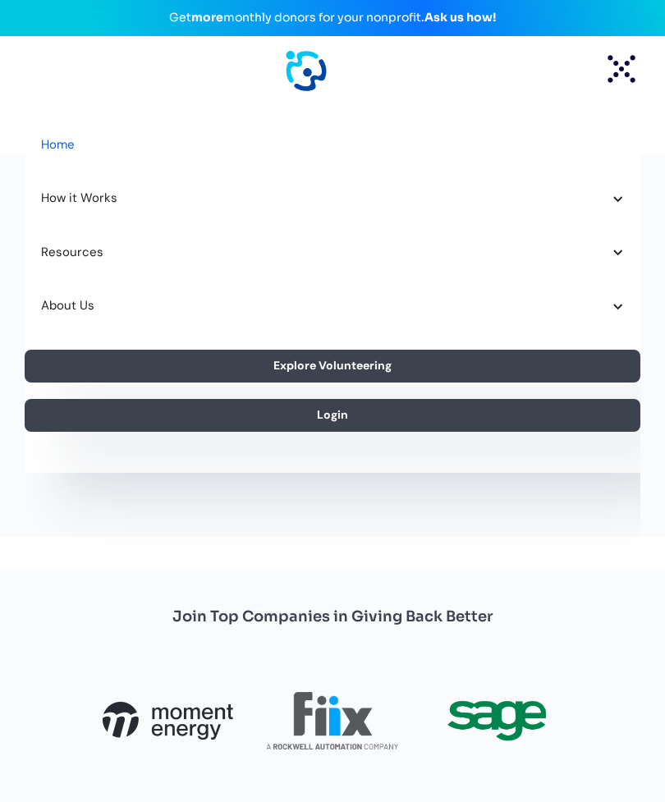
click at [616, 316] on div "About Us" at bounding box center [332, 306] width 615 height 54
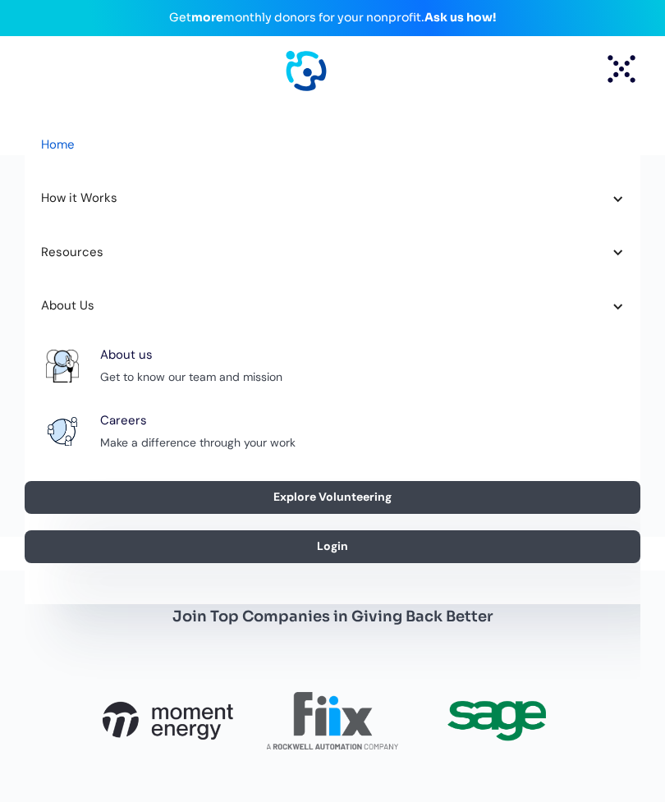
click at [632, 249] on div "Resources" at bounding box center [332, 253] width 615 height 54
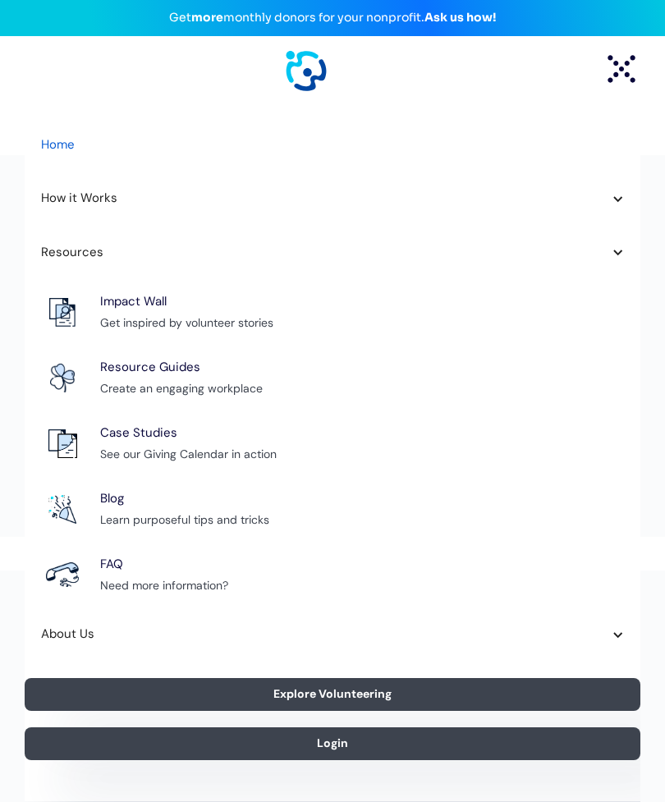
click at [627, 204] on div "How it Works" at bounding box center [332, 198] width 615 height 54
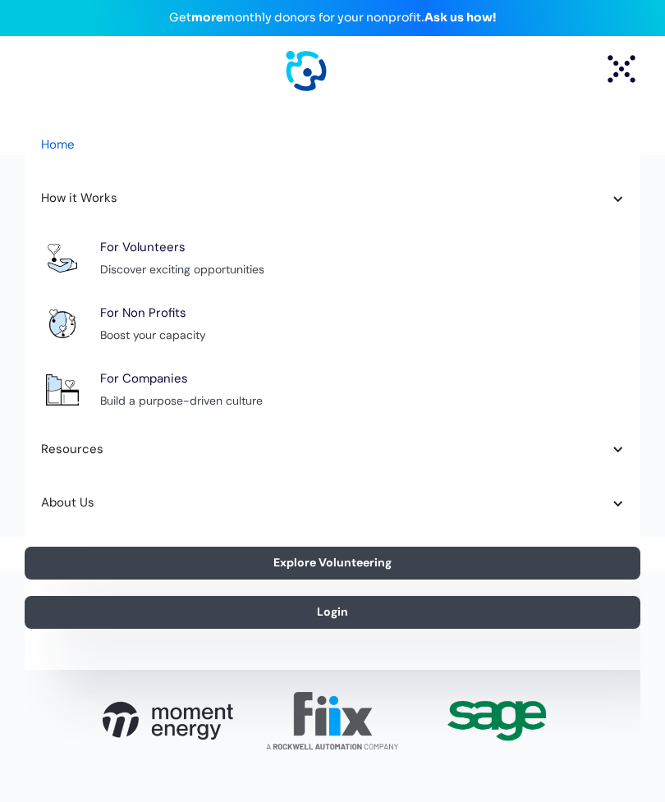
click at [620, 448] on div at bounding box center [617, 449] width 12 height 12
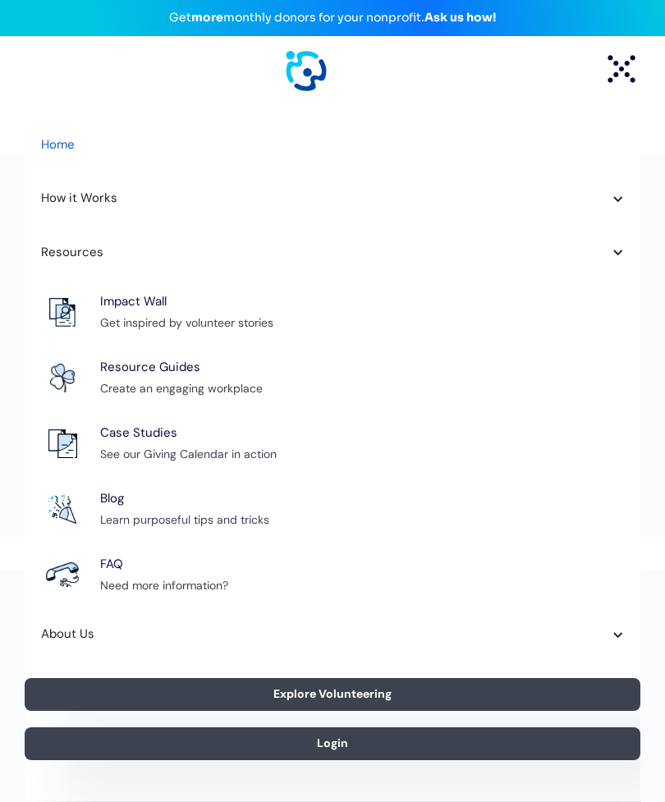
click at [627, 620] on div "About Us" at bounding box center [332, 634] width 615 height 54
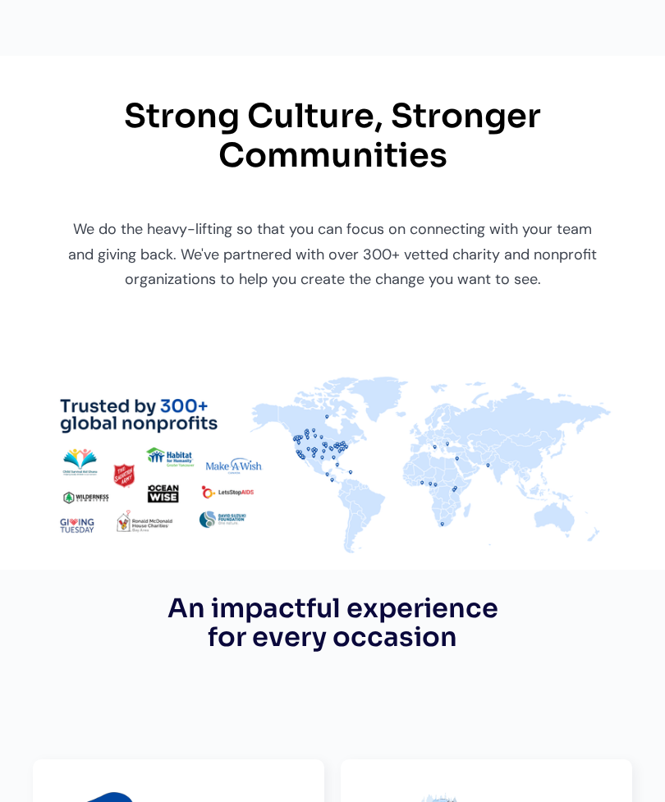
scroll to position [869, 0]
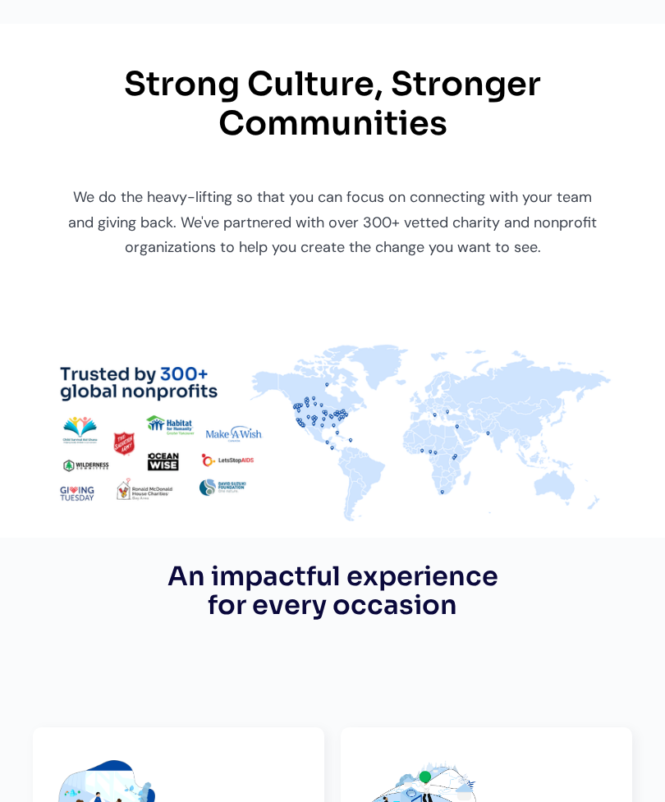
click at [496, 418] on img at bounding box center [332, 431] width 597 height 179
click at [442, 463] on img at bounding box center [332, 431] width 597 height 179
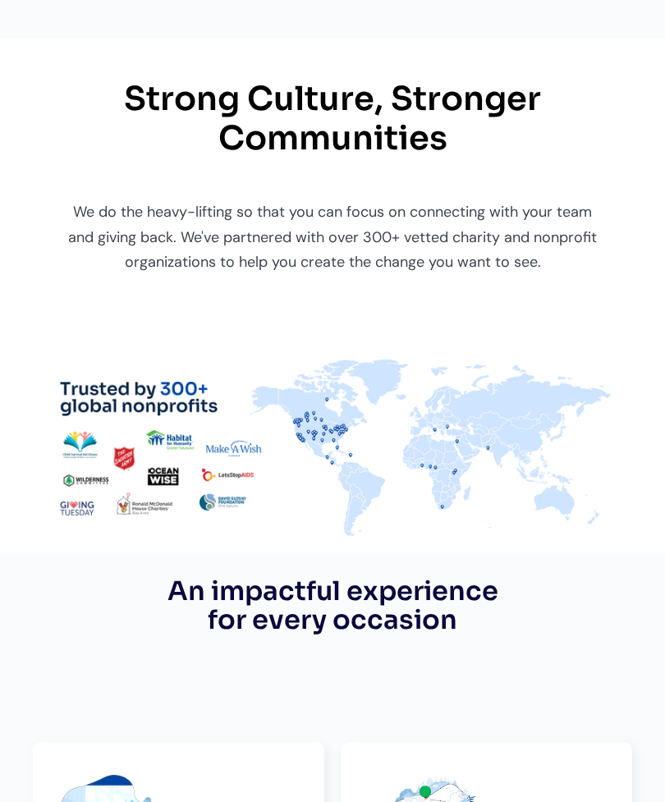
scroll to position [855, 0]
click at [324, 415] on img at bounding box center [332, 446] width 597 height 179
click at [353, 410] on img at bounding box center [332, 446] width 597 height 179
click at [379, 418] on img at bounding box center [332, 446] width 597 height 179
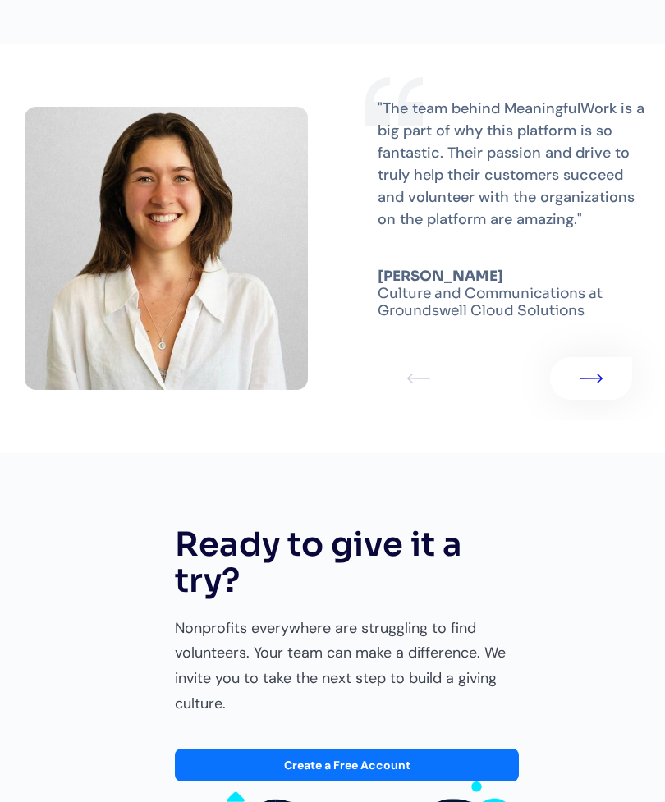
scroll to position [3847, 0]
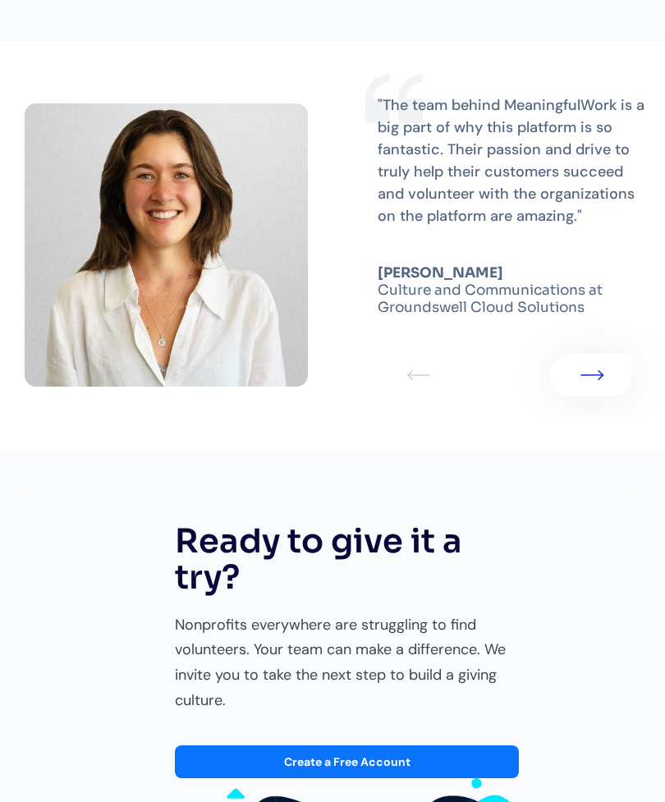
click at [605, 356] on link "1 of 3" at bounding box center [591, 375] width 82 height 43
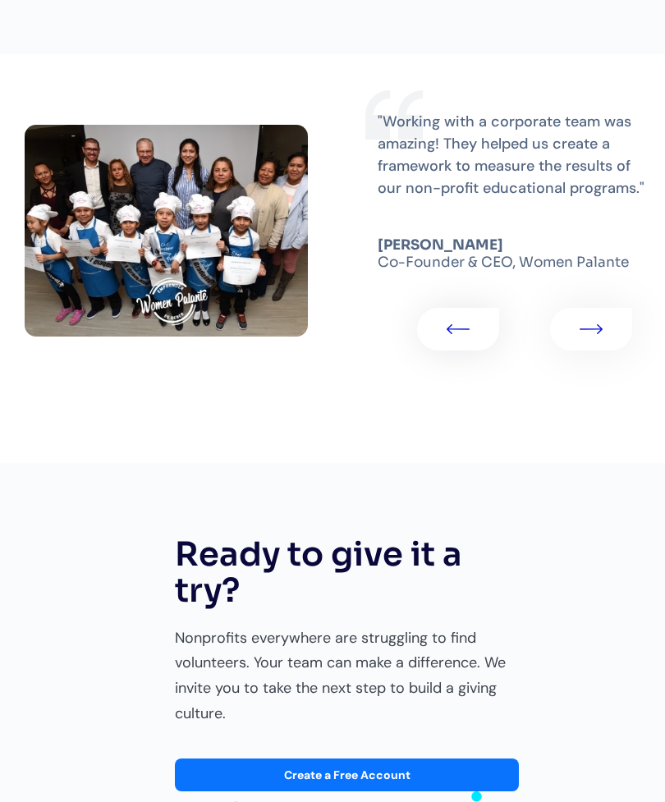
scroll to position [3834, 0]
click at [600, 324] on img "2 of 3" at bounding box center [592, 329] width 23 height 10
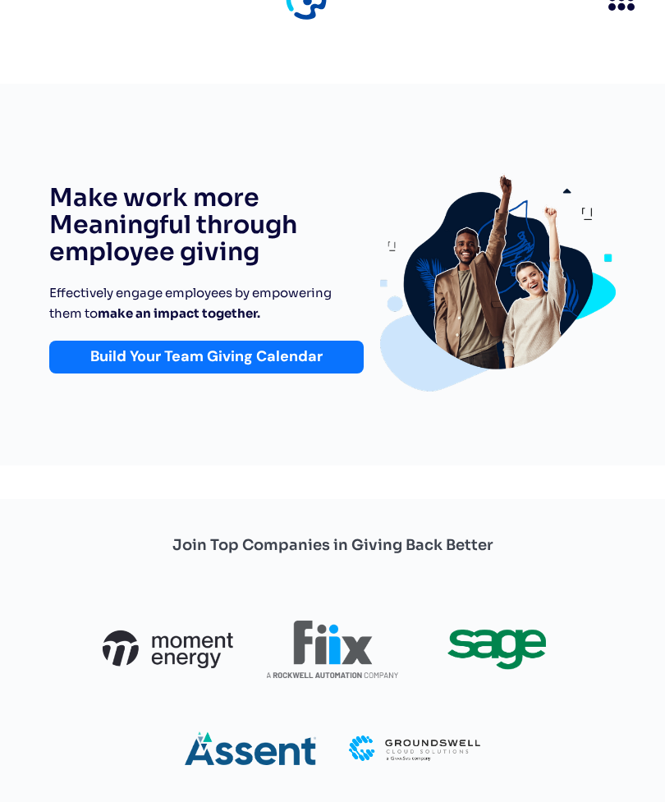
scroll to position [0, 0]
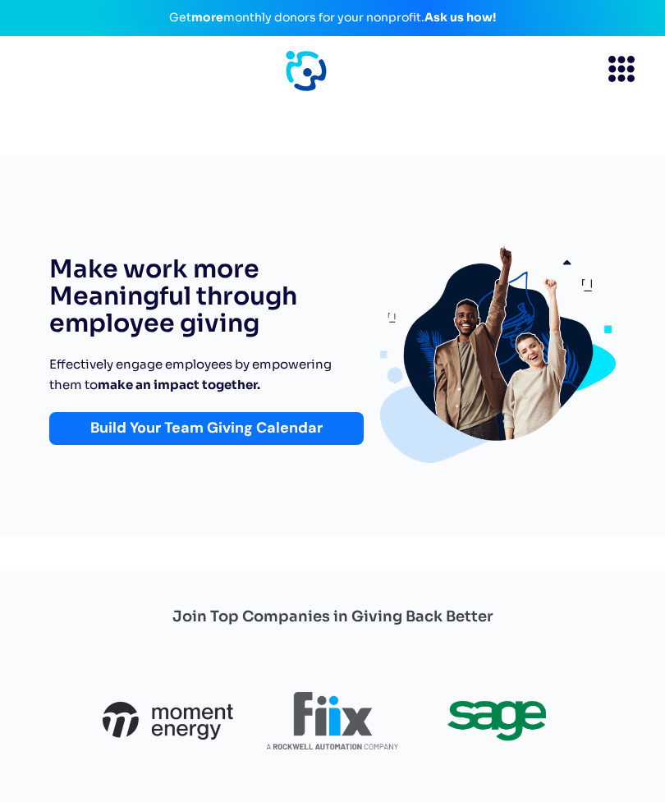
click at [628, 74] on icon "menu" at bounding box center [621, 69] width 38 height 38
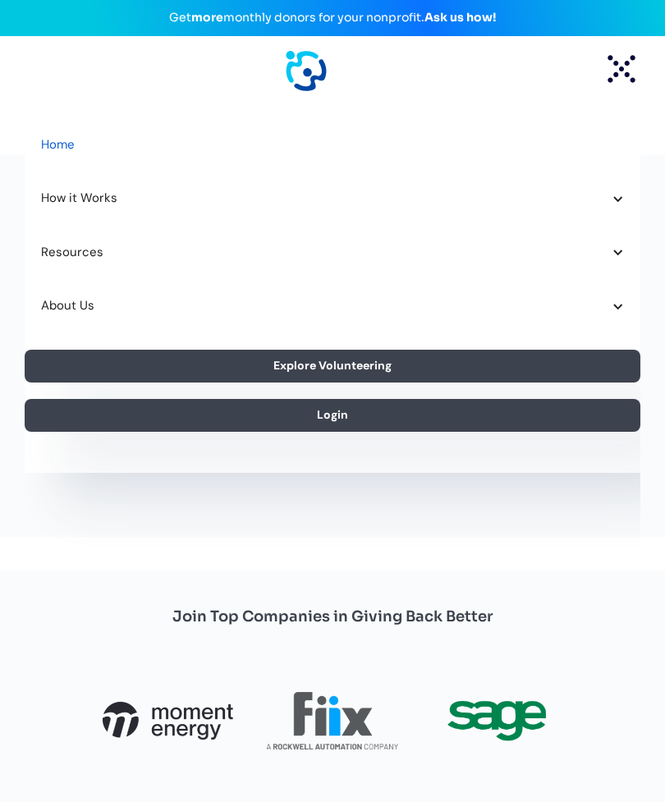
click at [627, 309] on div "About Us" at bounding box center [332, 306] width 615 height 54
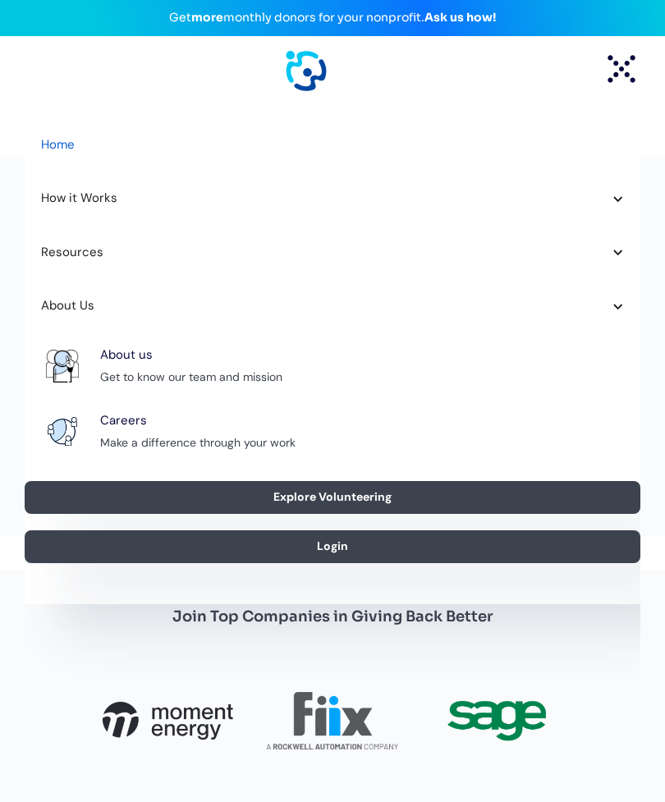
click at [606, 266] on div "Resources" at bounding box center [332, 253] width 615 height 54
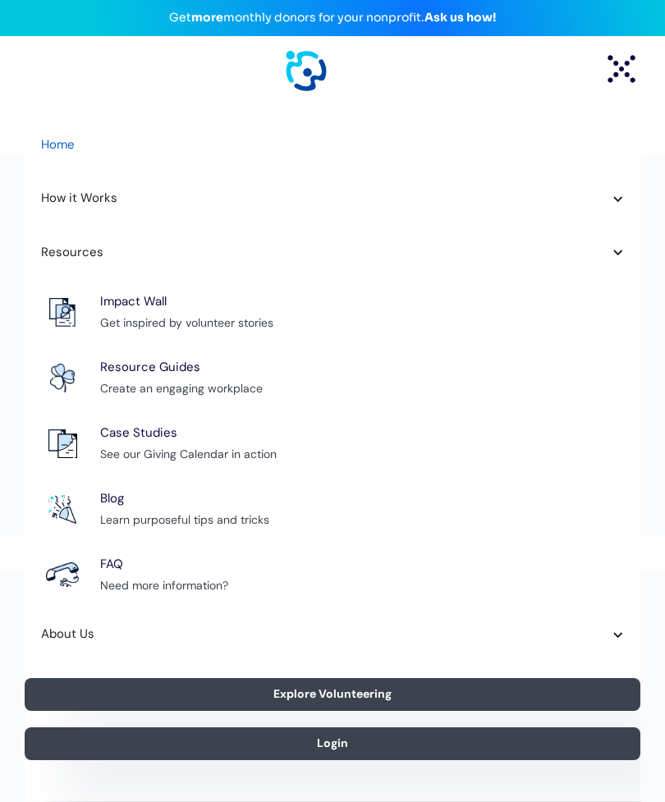
click at [617, 203] on div at bounding box center [617, 199] width 12 height 12
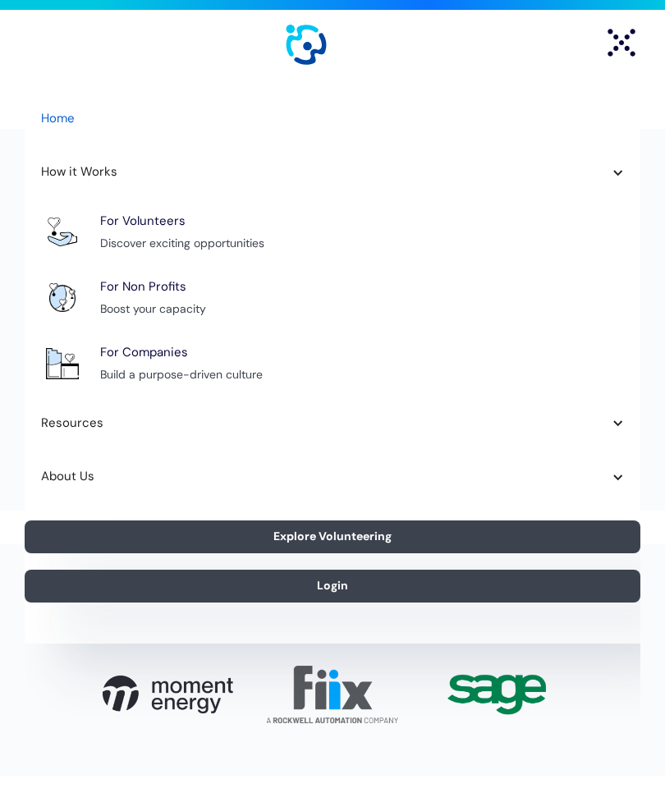
scroll to position [26, 0]
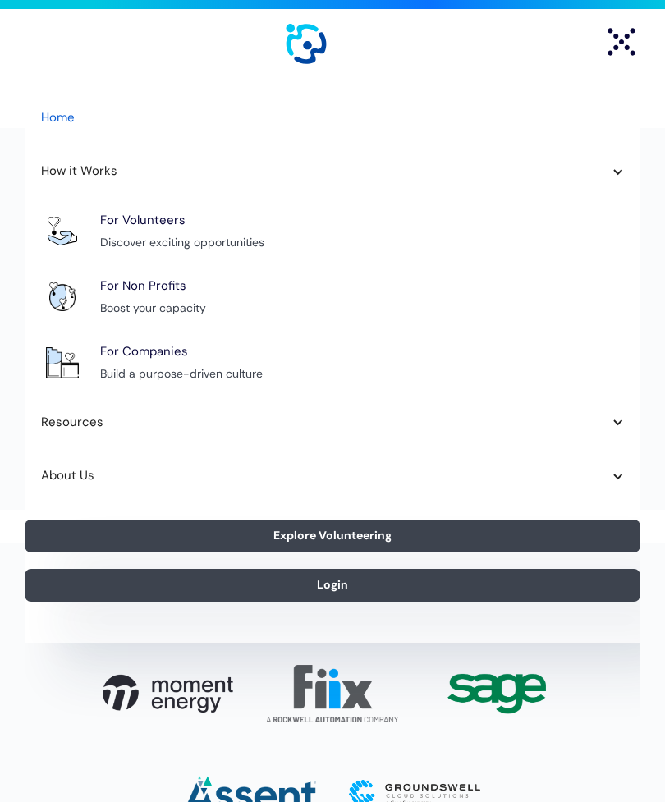
click at [271, 233] on div "For Volunteers Discover exciting opportunities" at bounding box center [362, 232] width 524 height 42
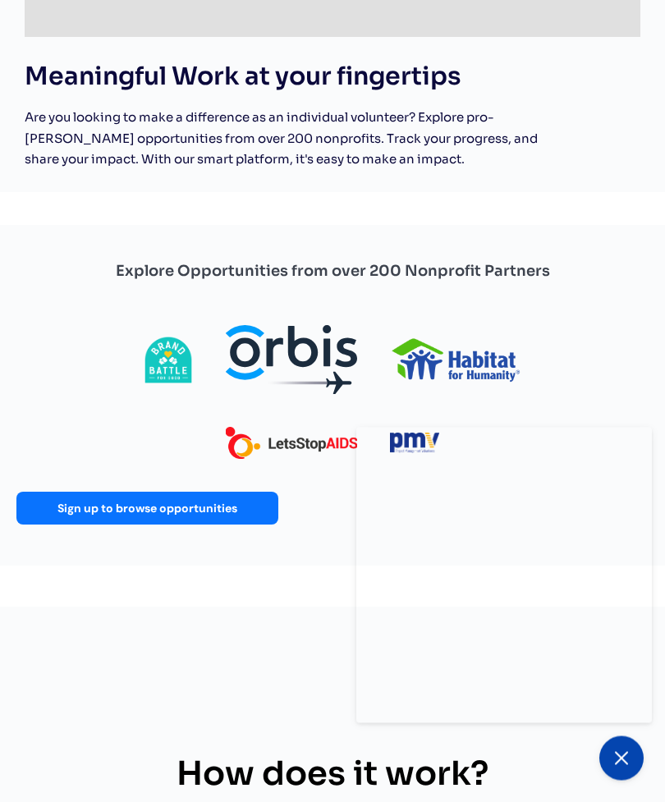
scroll to position [592, 0]
